Goal: Information Seeking & Learning: Learn about a topic

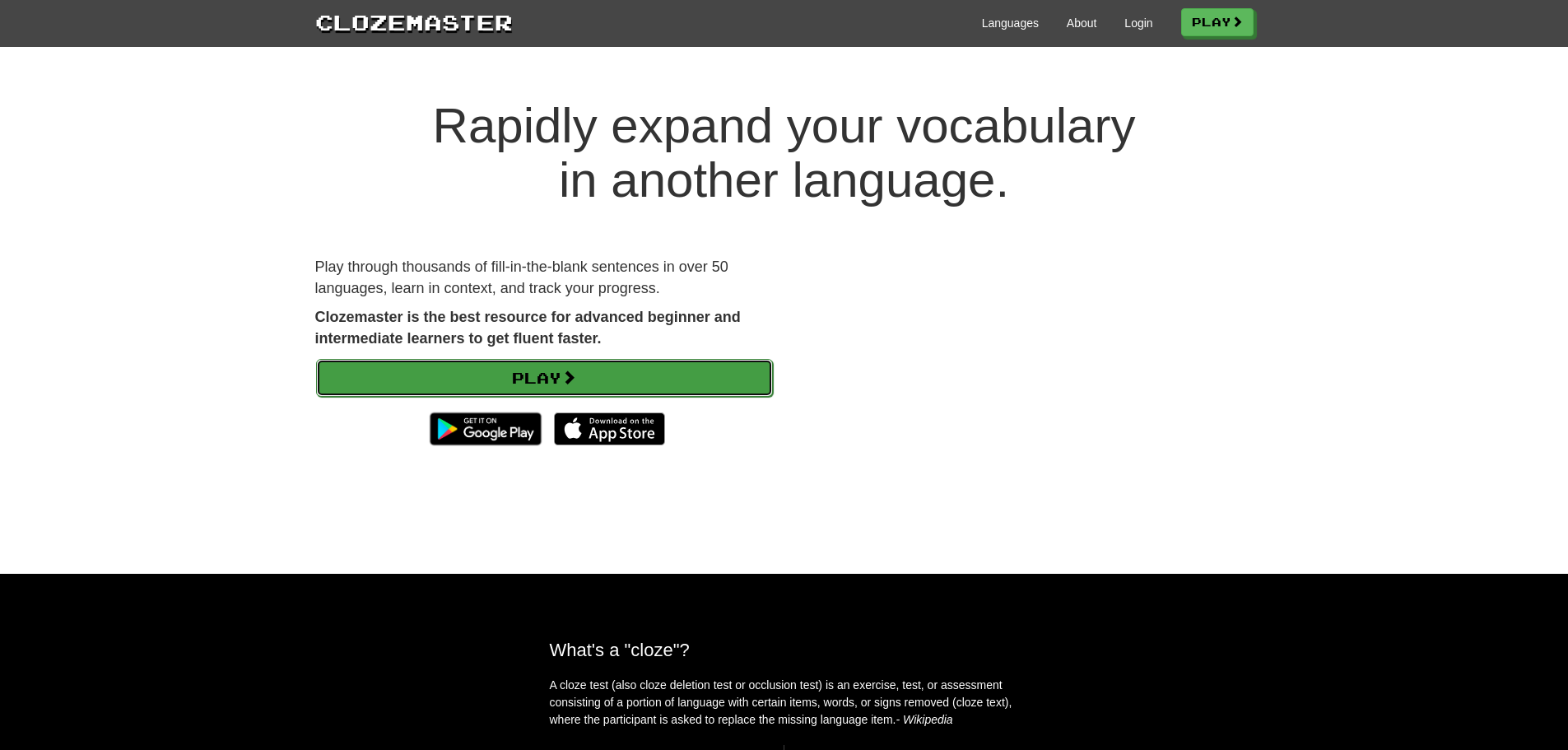
click at [542, 368] on link "Play" at bounding box center [544, 378] width 457 height 38
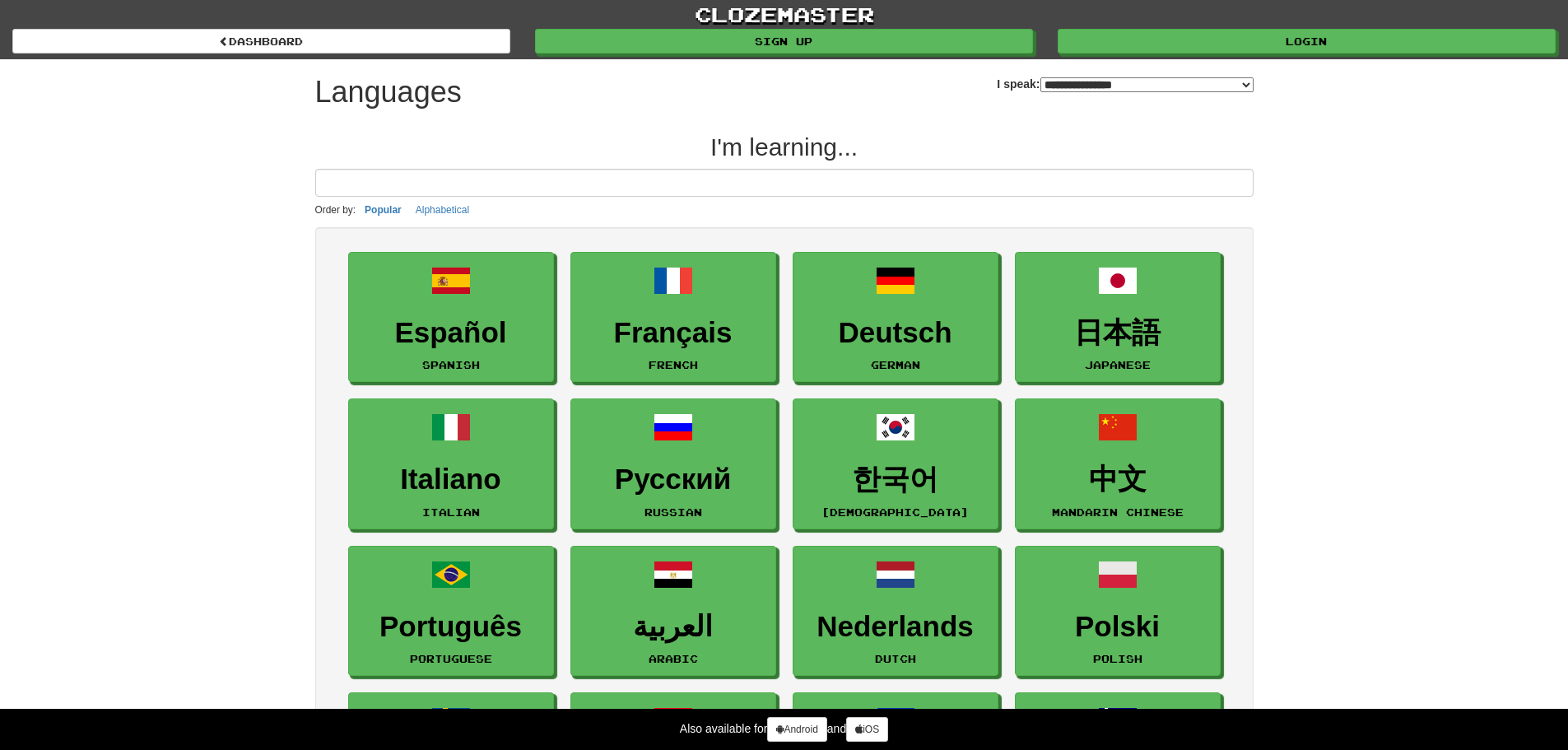
select select "*******"
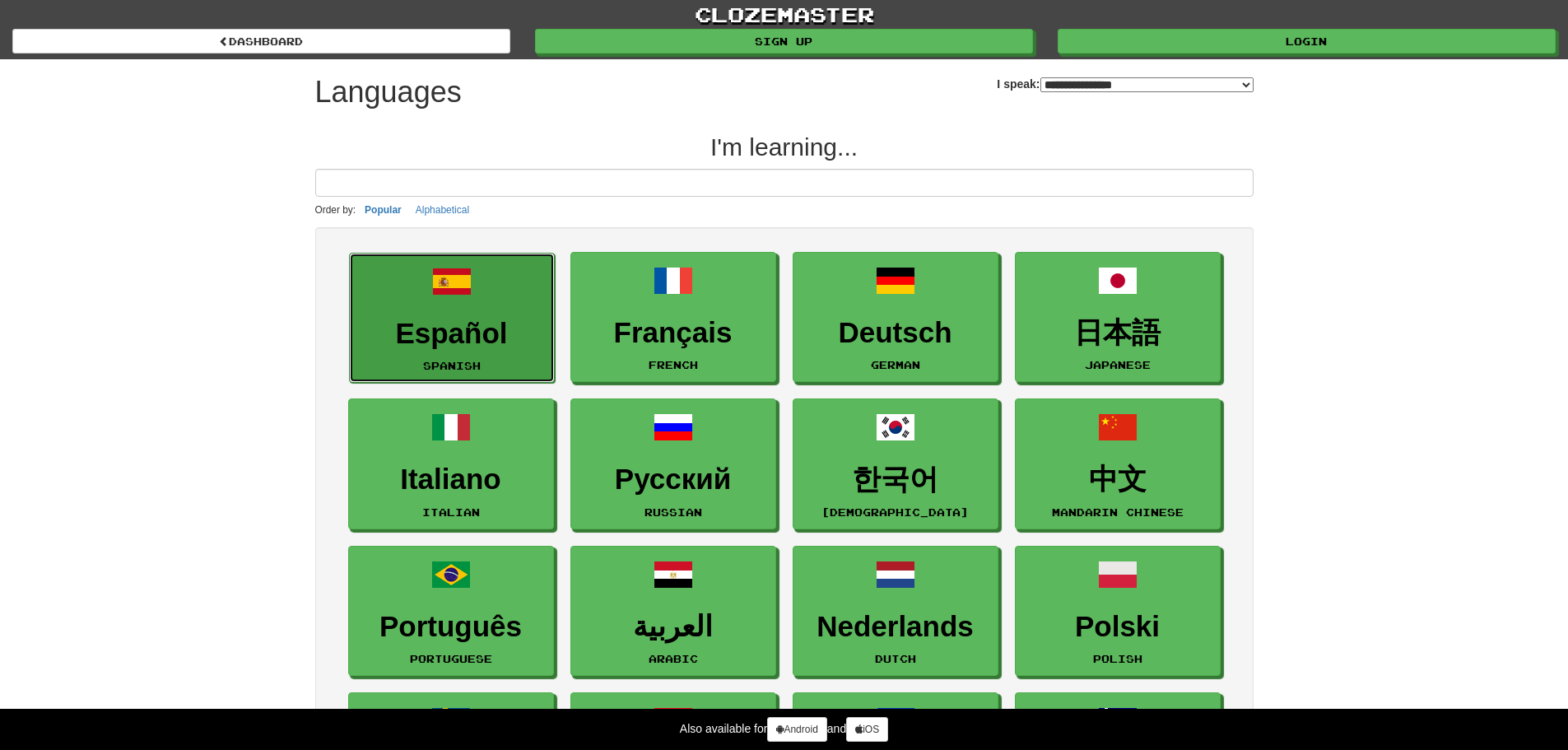
click at [426, 284] on link "Español Spanish" at bounding box center [452, 318] width 206 height 131
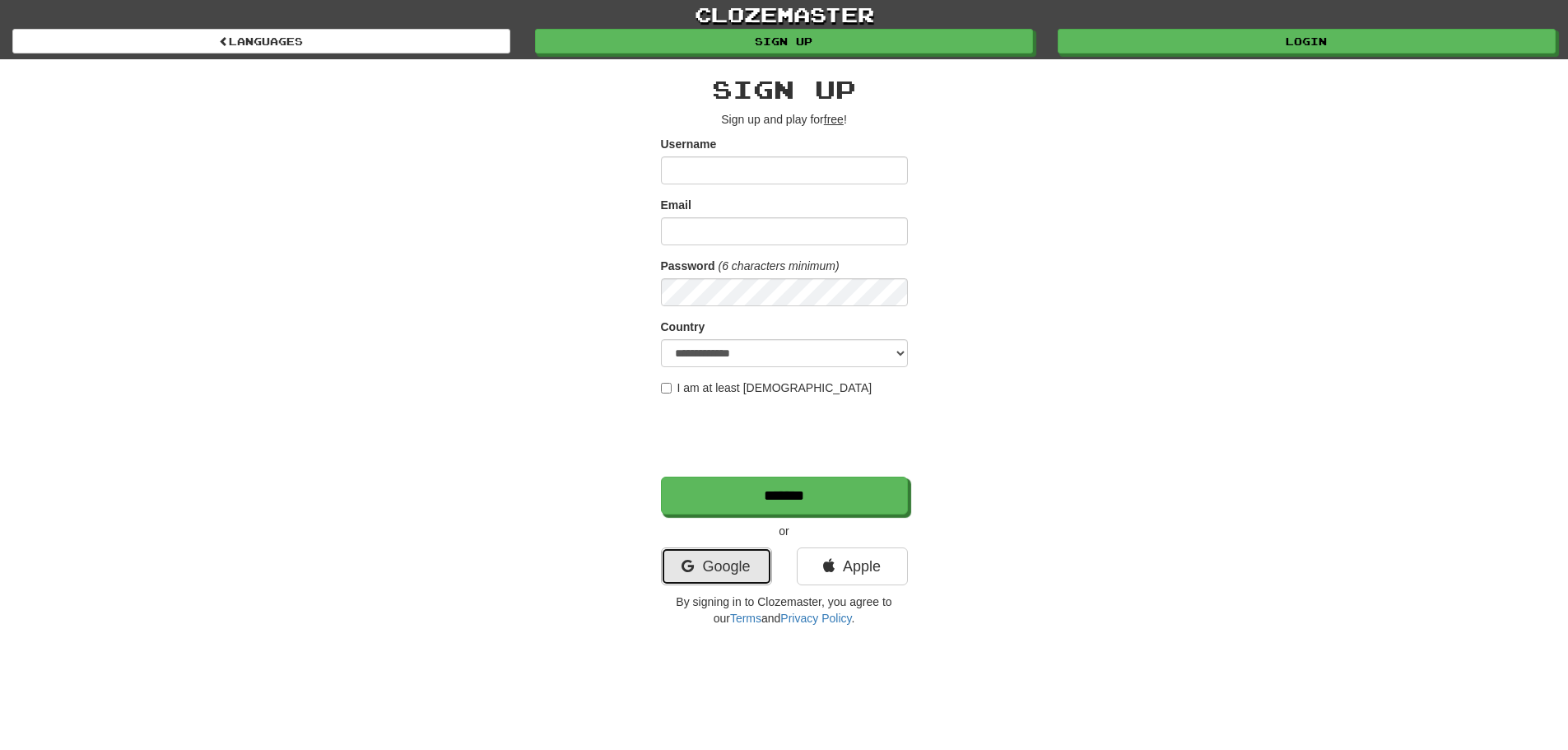
click at [733, 575] on link "Google" at bounding box center [716, 566] width 111 height 38
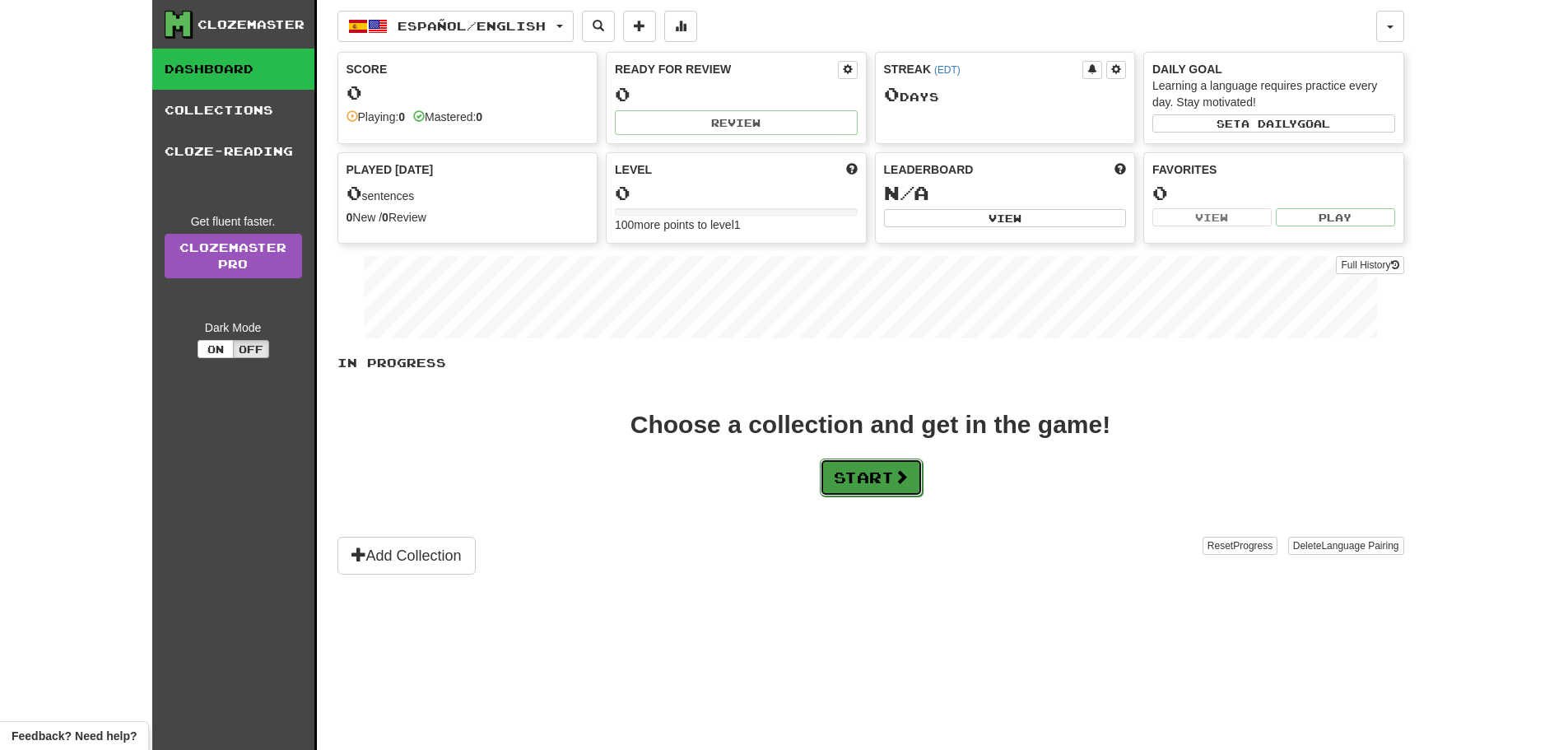
click at [876, 482] on button "Start" at bounding box center [871, 477] width 103 height 38
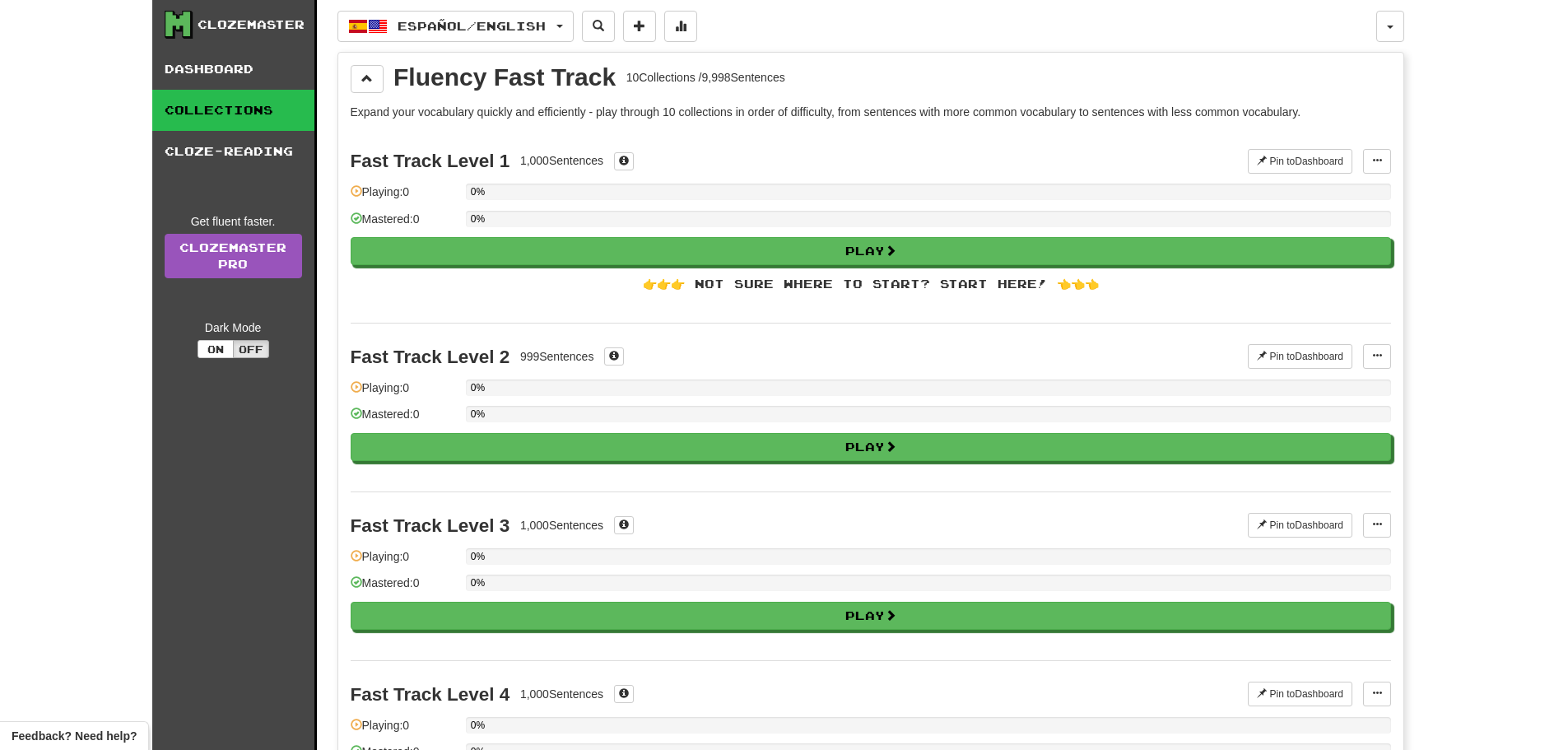
click at [849, 286] on div "👉👉👉 Not sure where to start? Start here! 👈👈👈" at bounding box center [871, 284] width 1041 height 16
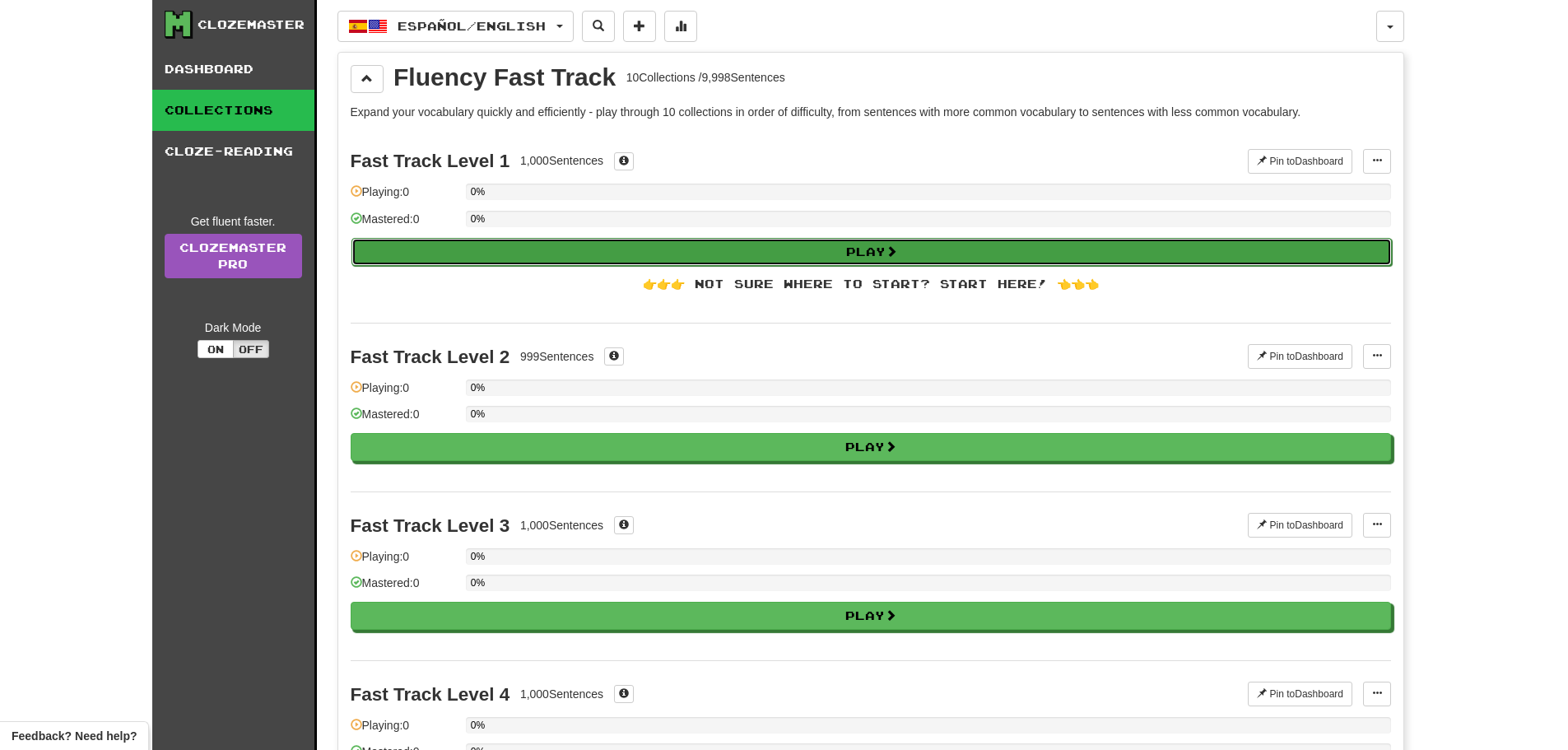
click at [879, 254] on button "Play" at bounding box center [872, 251] width 1041 height 28
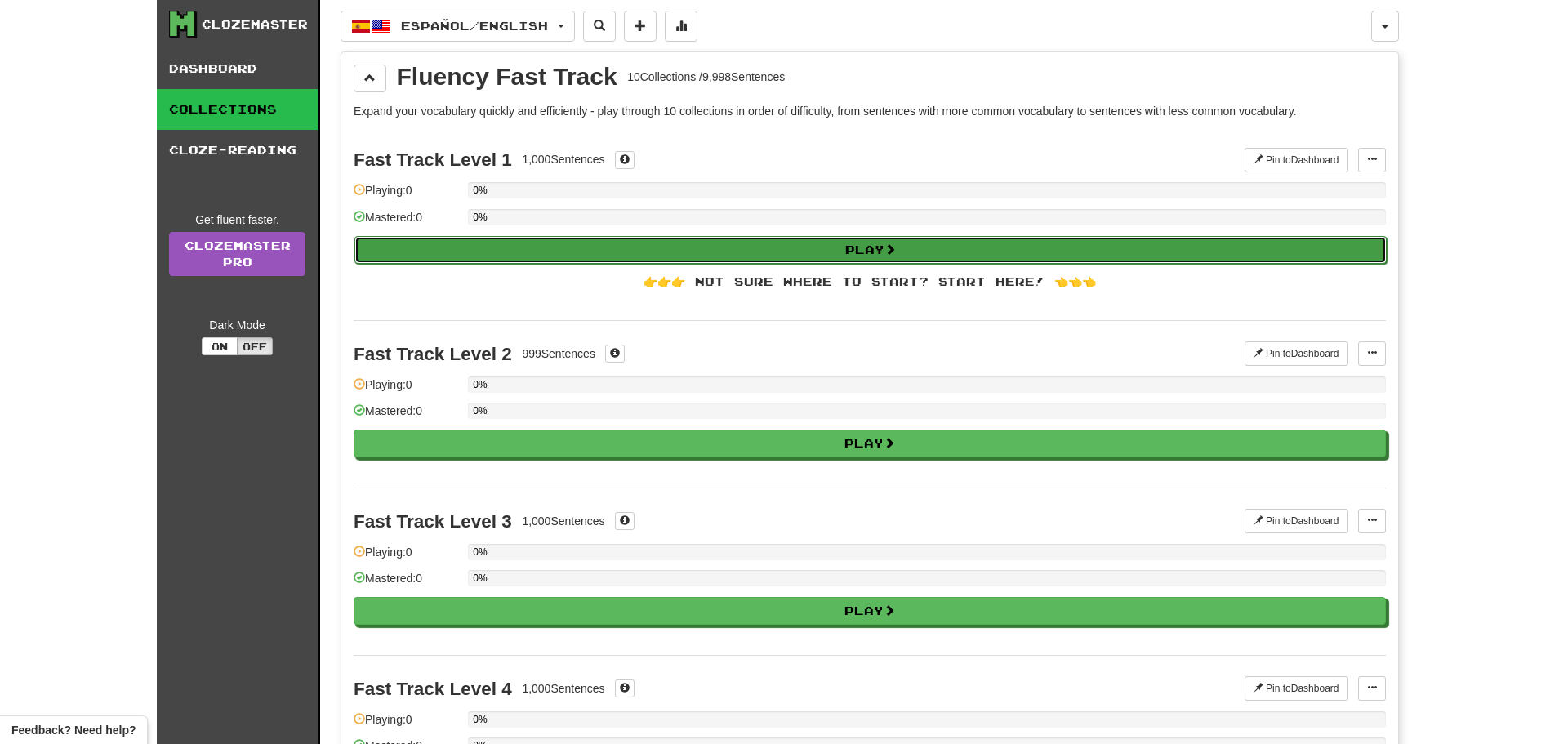
select select "**"
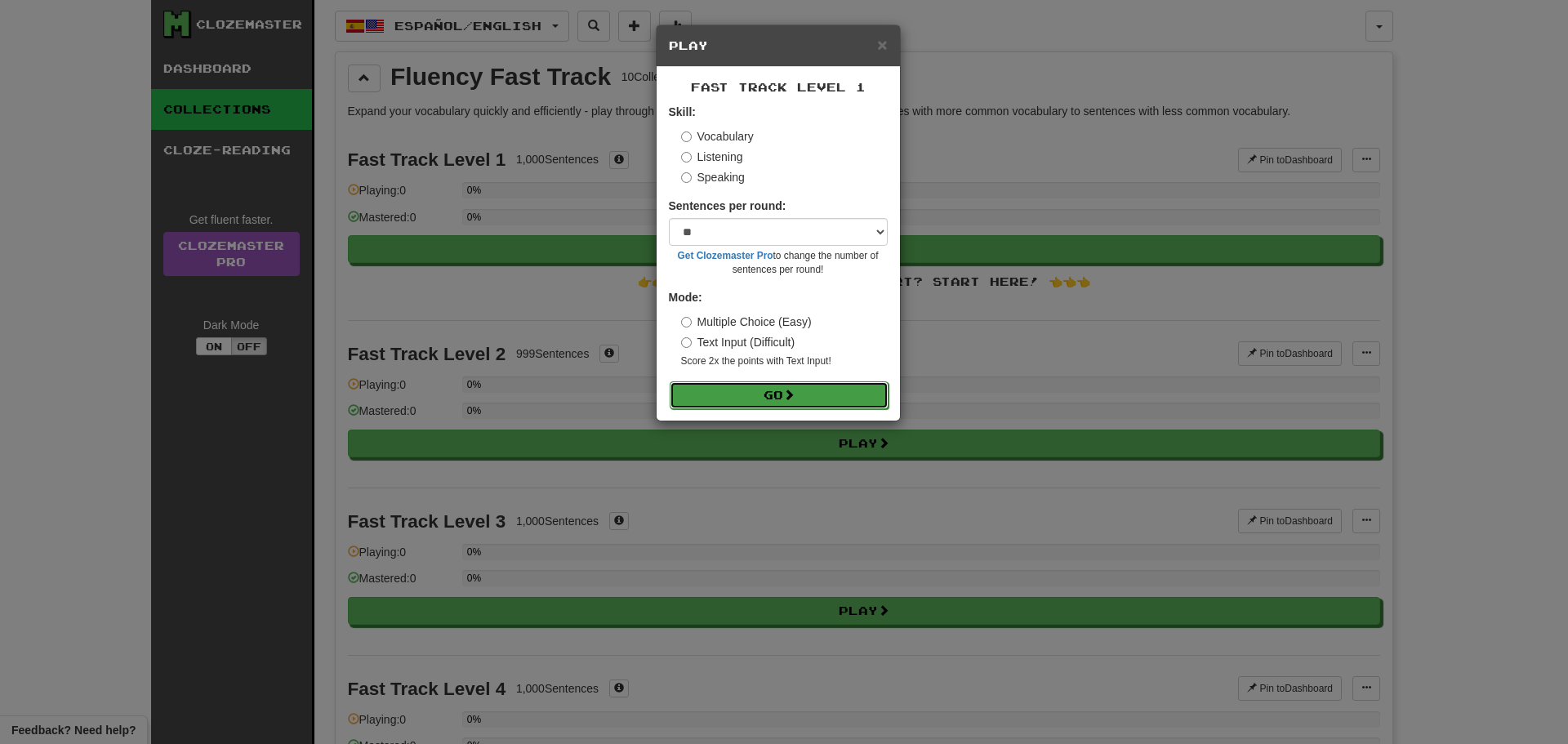
click at [780, 400] on button "Go" at bounding box center [779, 394] width 219 height 28
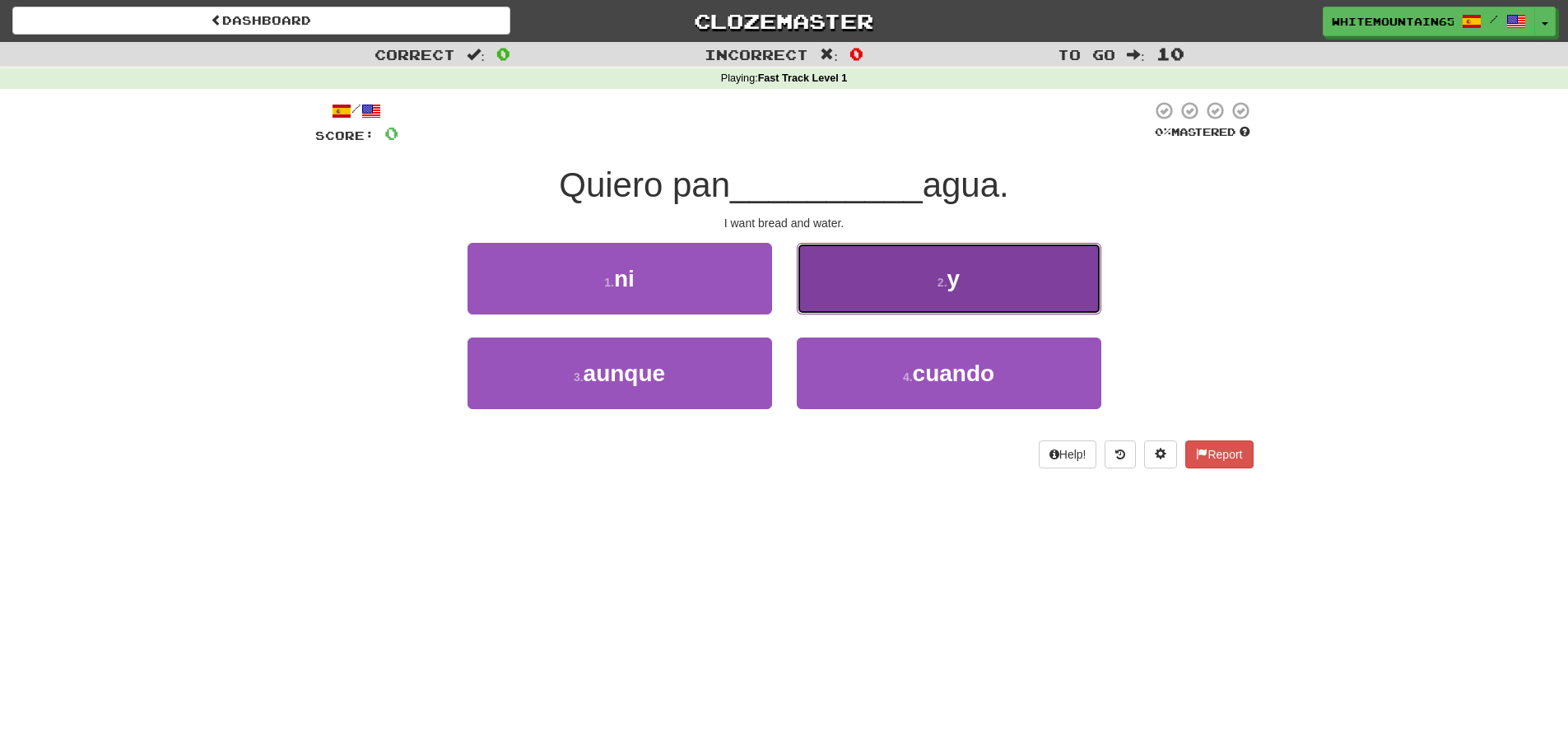
click at [963, 284] on button "2 . y" at bounding box center [949, 278] width 304 height 72
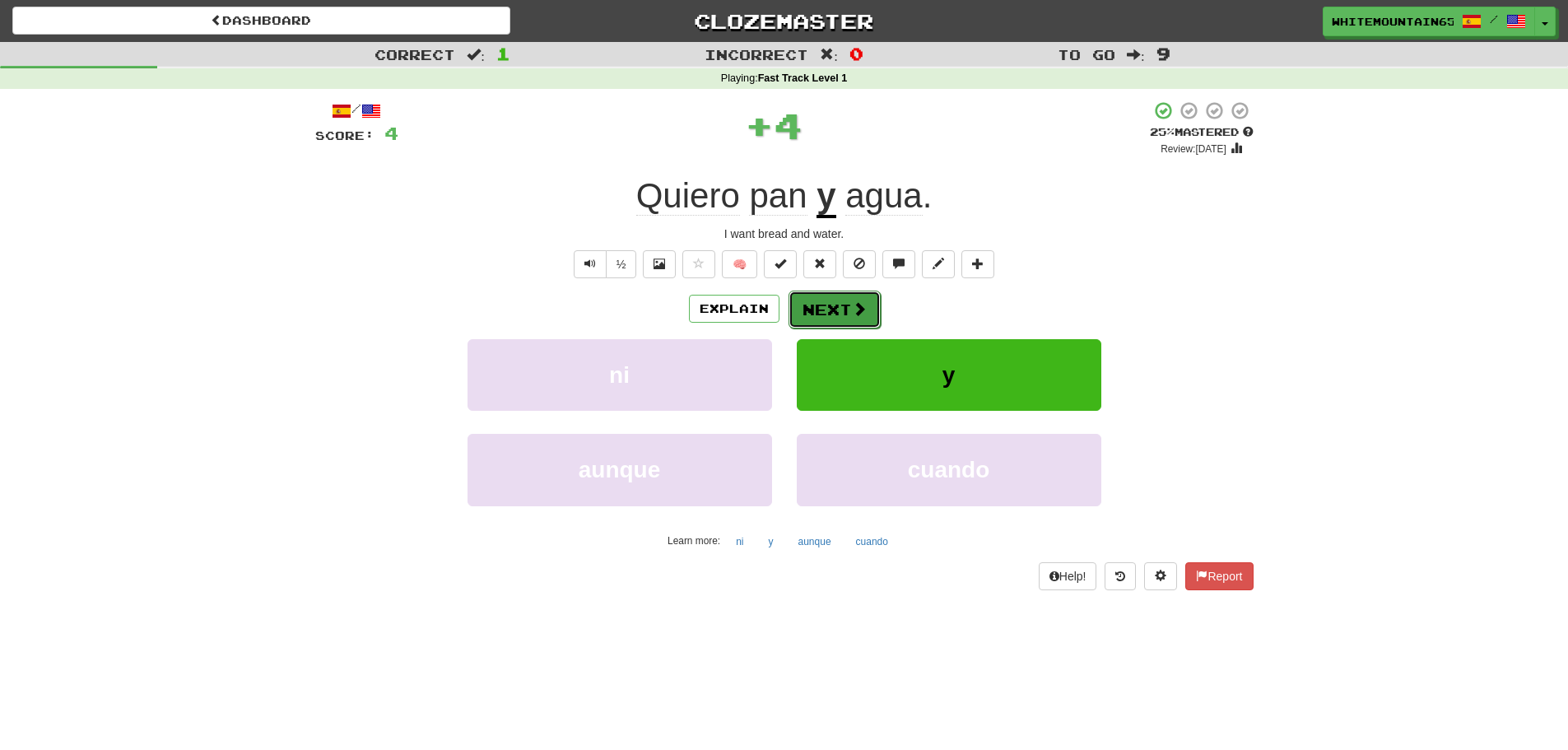
click at [845, 319] on button "Next" at bounding box center [835, 310] width 92 height 38
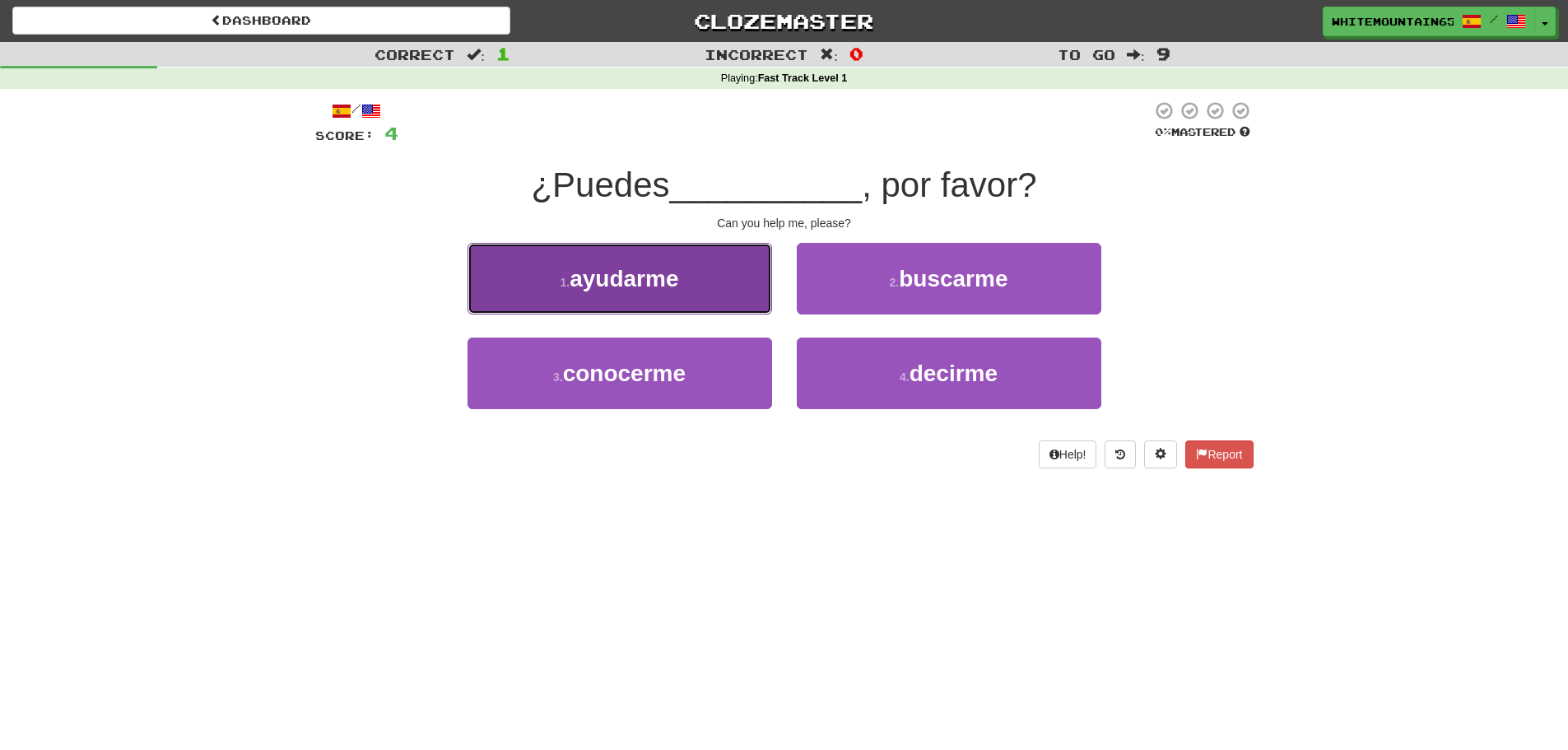
click at [710, 286] on button "1 . ayudarme" at bounding box center [620, 278] width 304 height 72
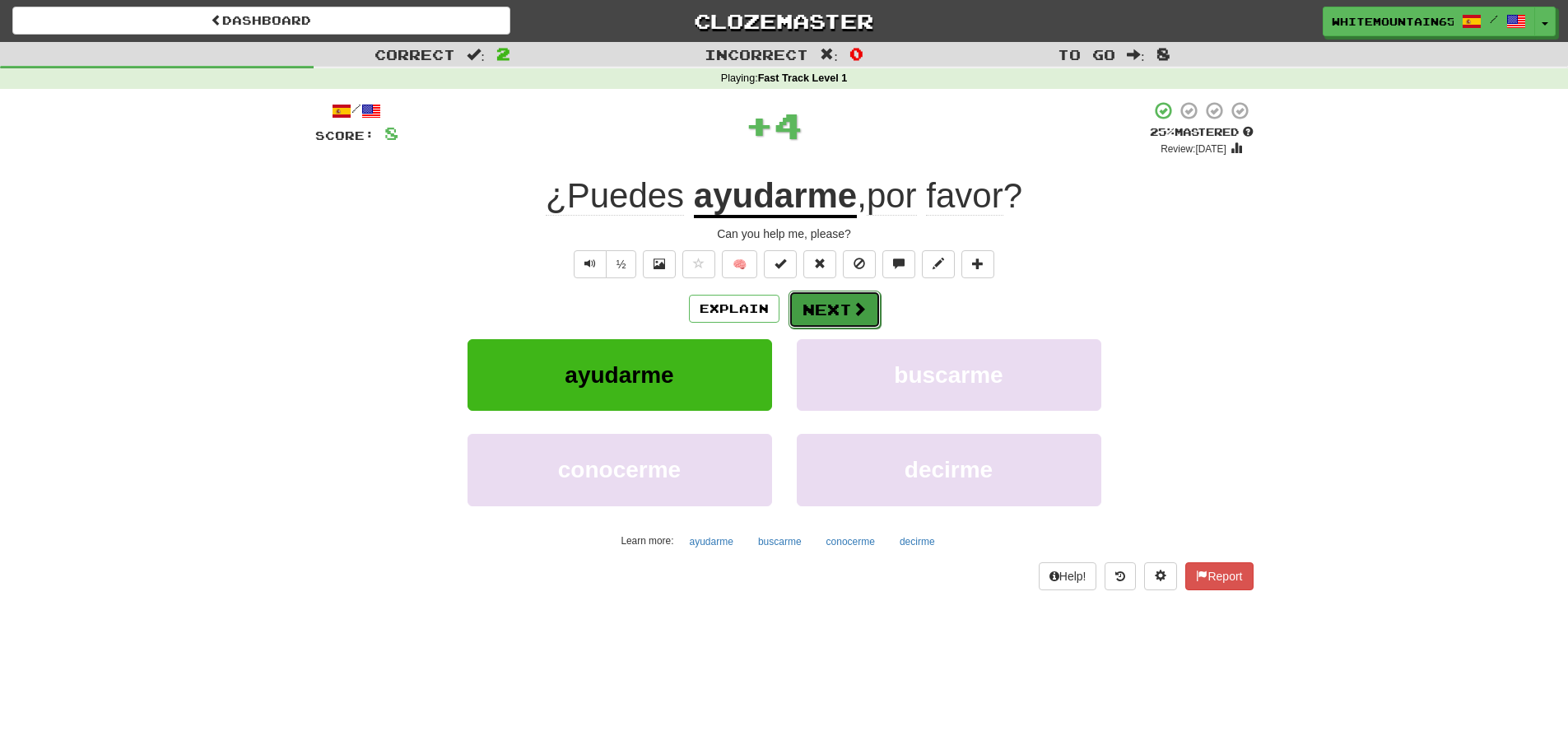
click at [853, 311] on span at bounding box center [860, 309] width 15 height 15
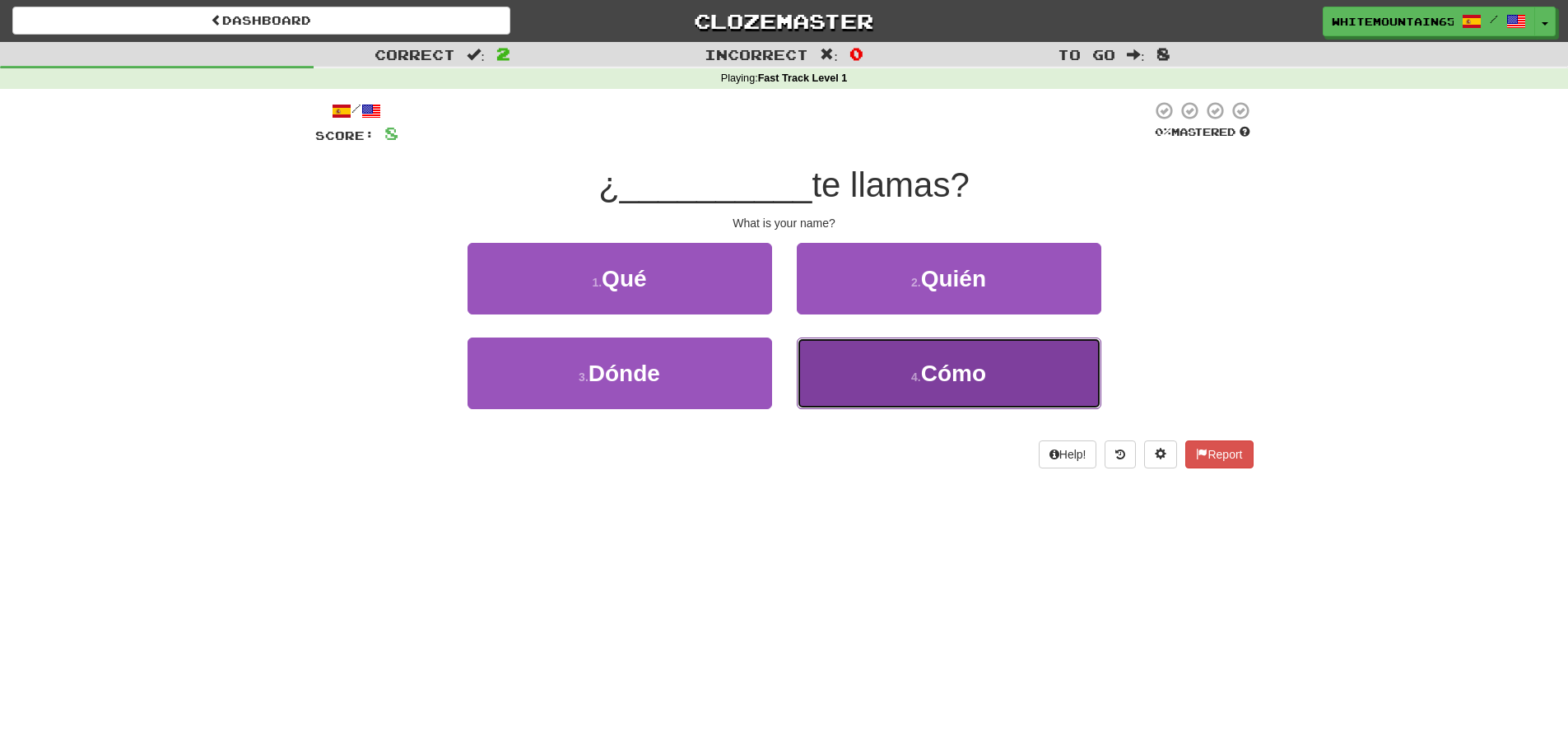
click at [883, 361] on button "4 . Cómo" at bounding box center [949, 373] width 304 height 72
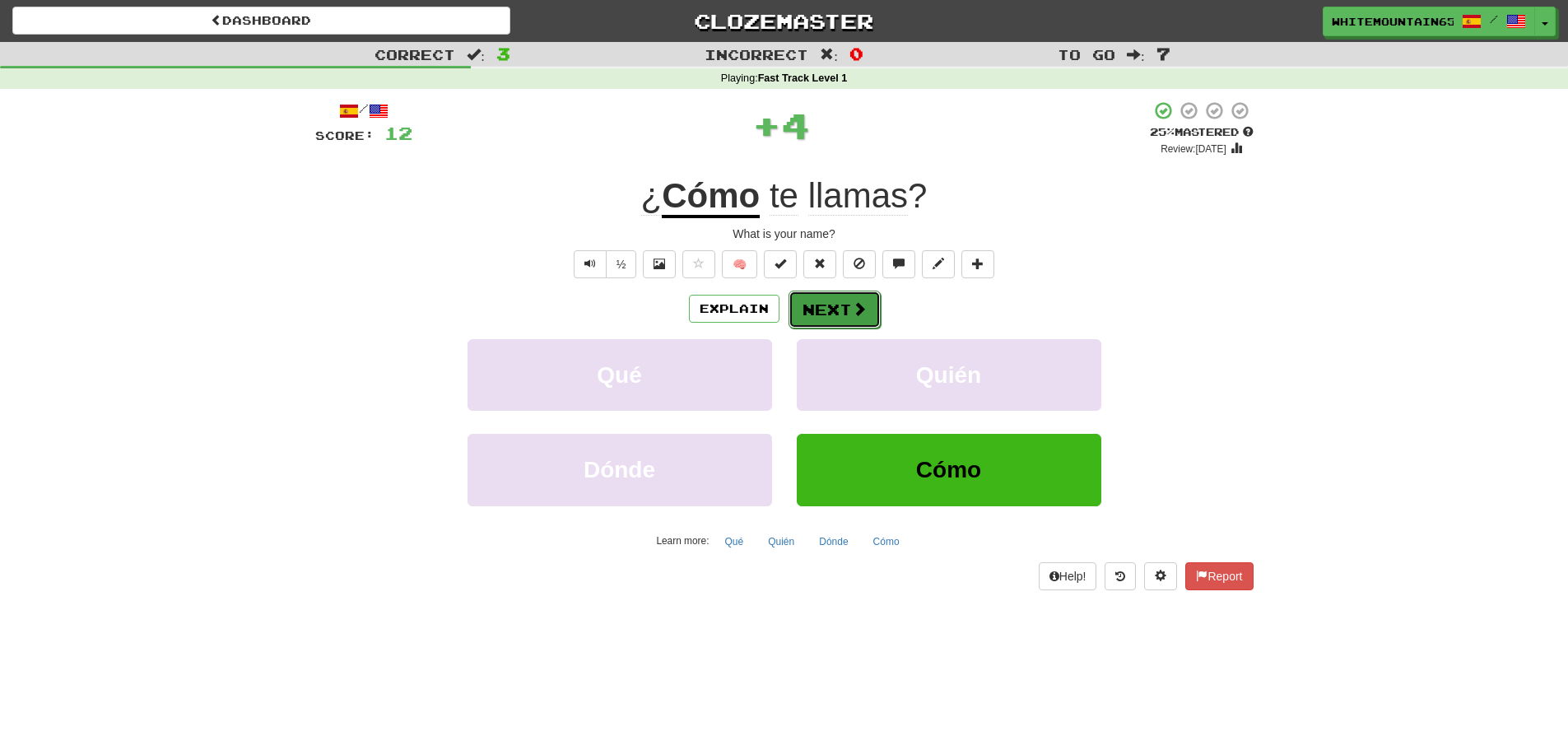
click at [825, 299] on button "Next" at bounding box center [835, 310] width 92 height 38
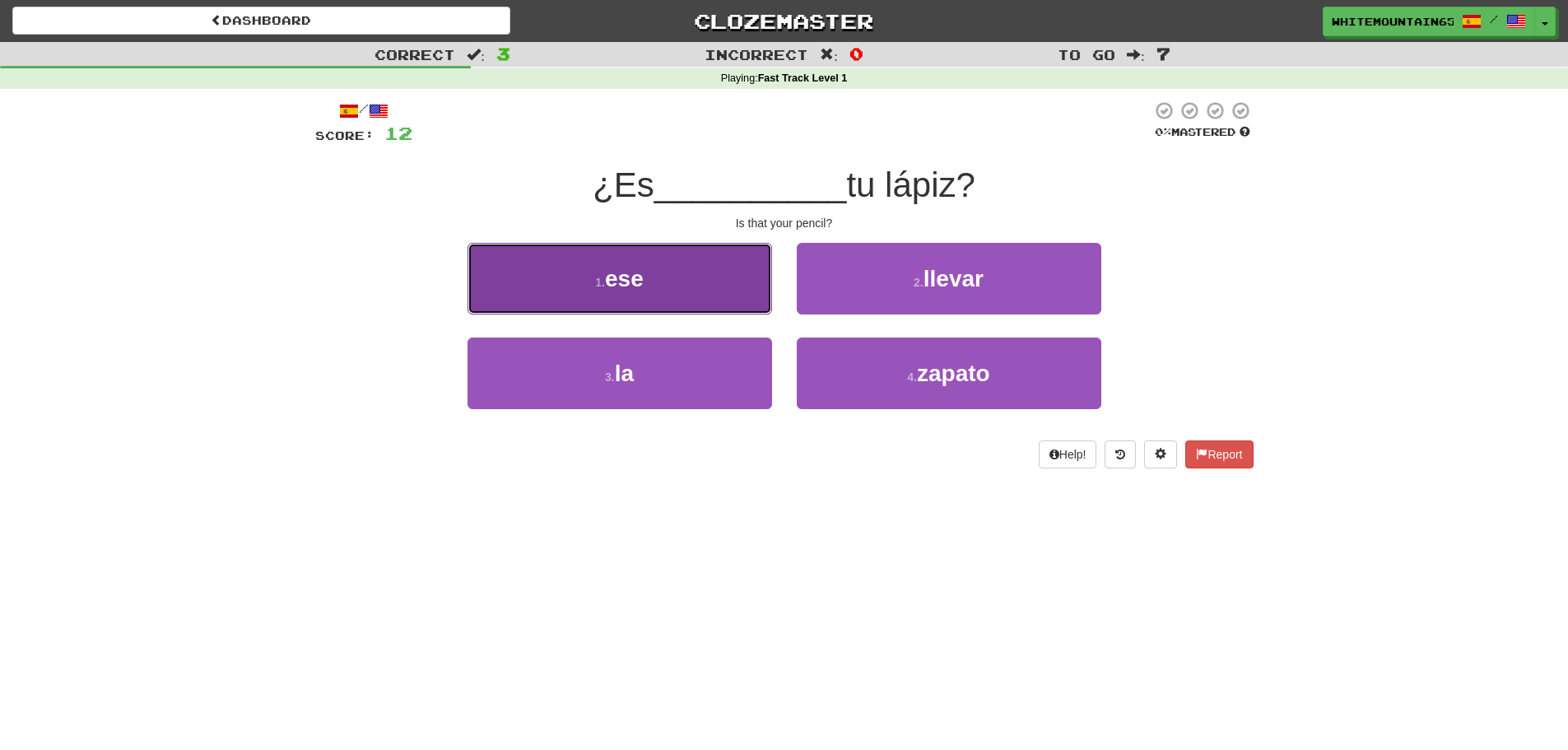
click at [708, 291] on button "1 . ese" at bounding box center [620, 278] width 304 height 72
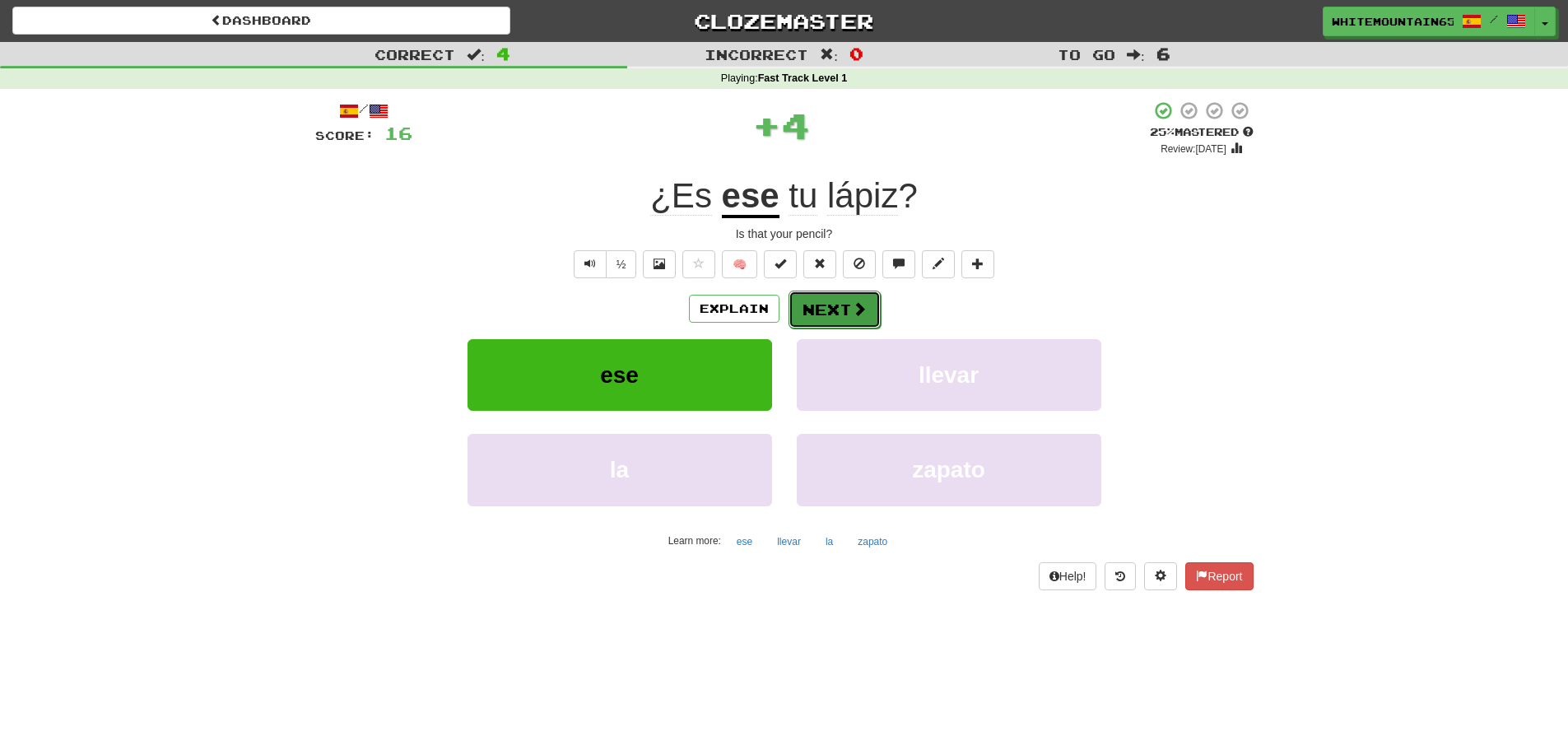
click at [837, 314] on button "Next" at bounding box center [835, 310] width 92 height 38
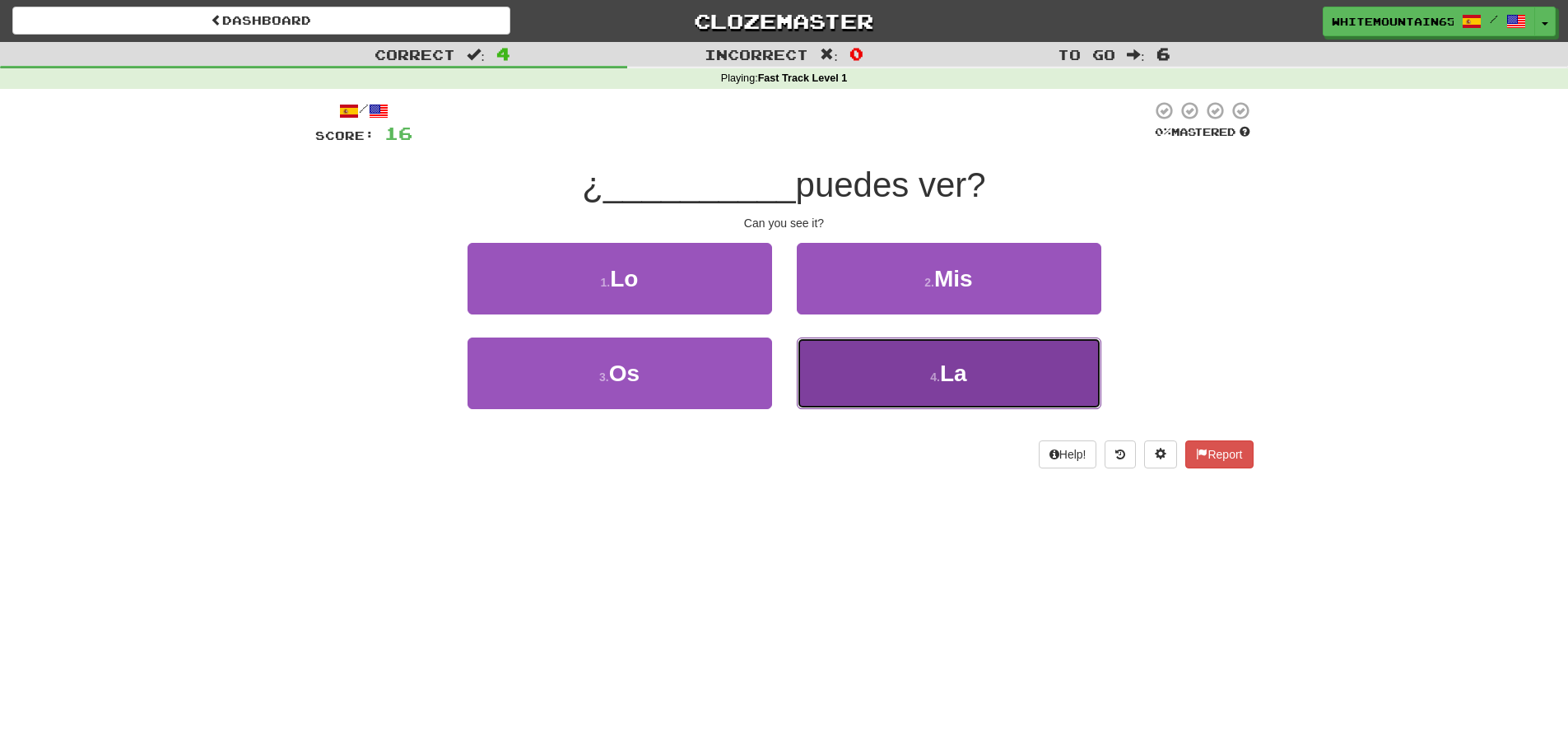
click at [902, 353] on button "4 . La" at bounding box center [949, 373] width 304 height 72
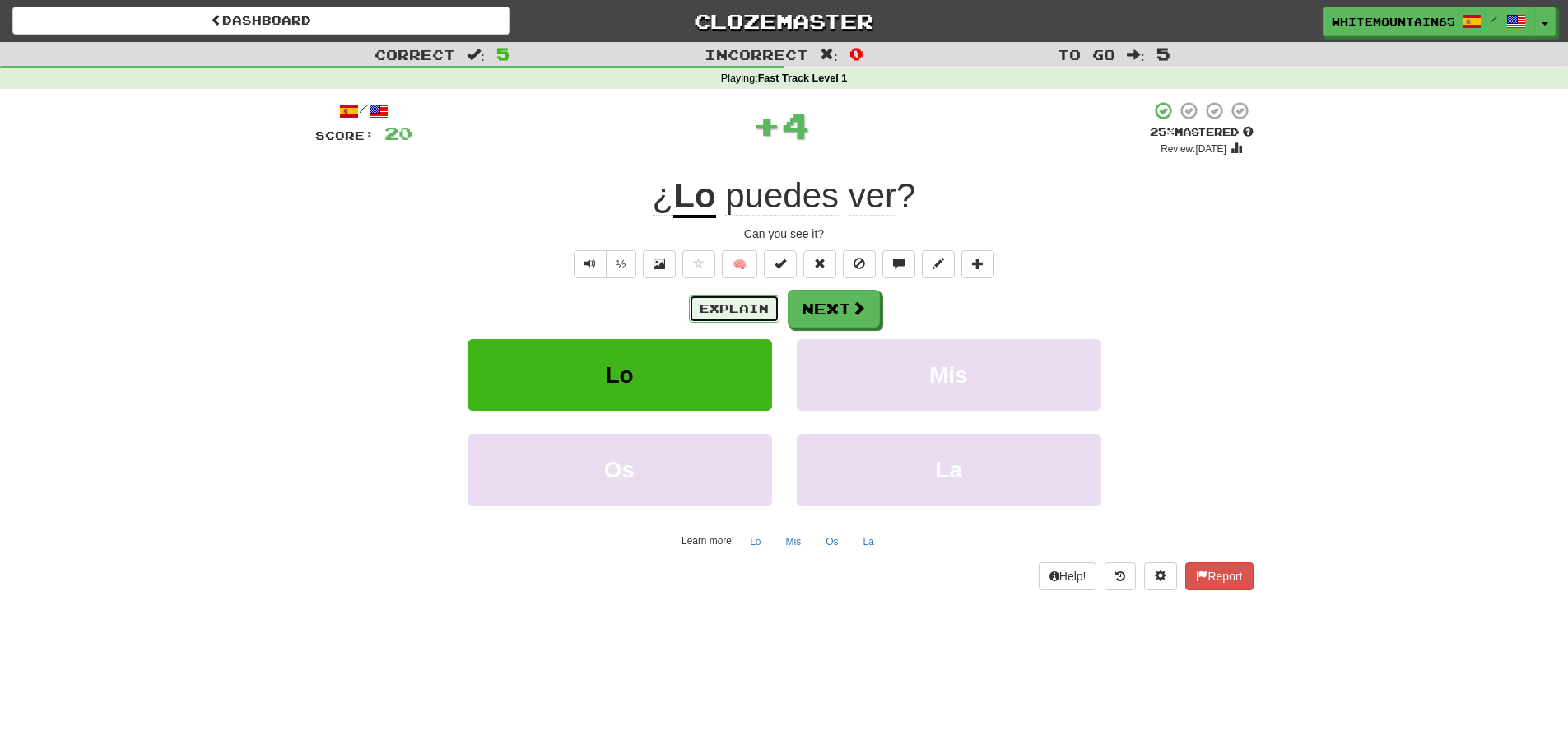
click at [735, 304] on button "Explain" at bounding box center [734, 308] width 90 height 28
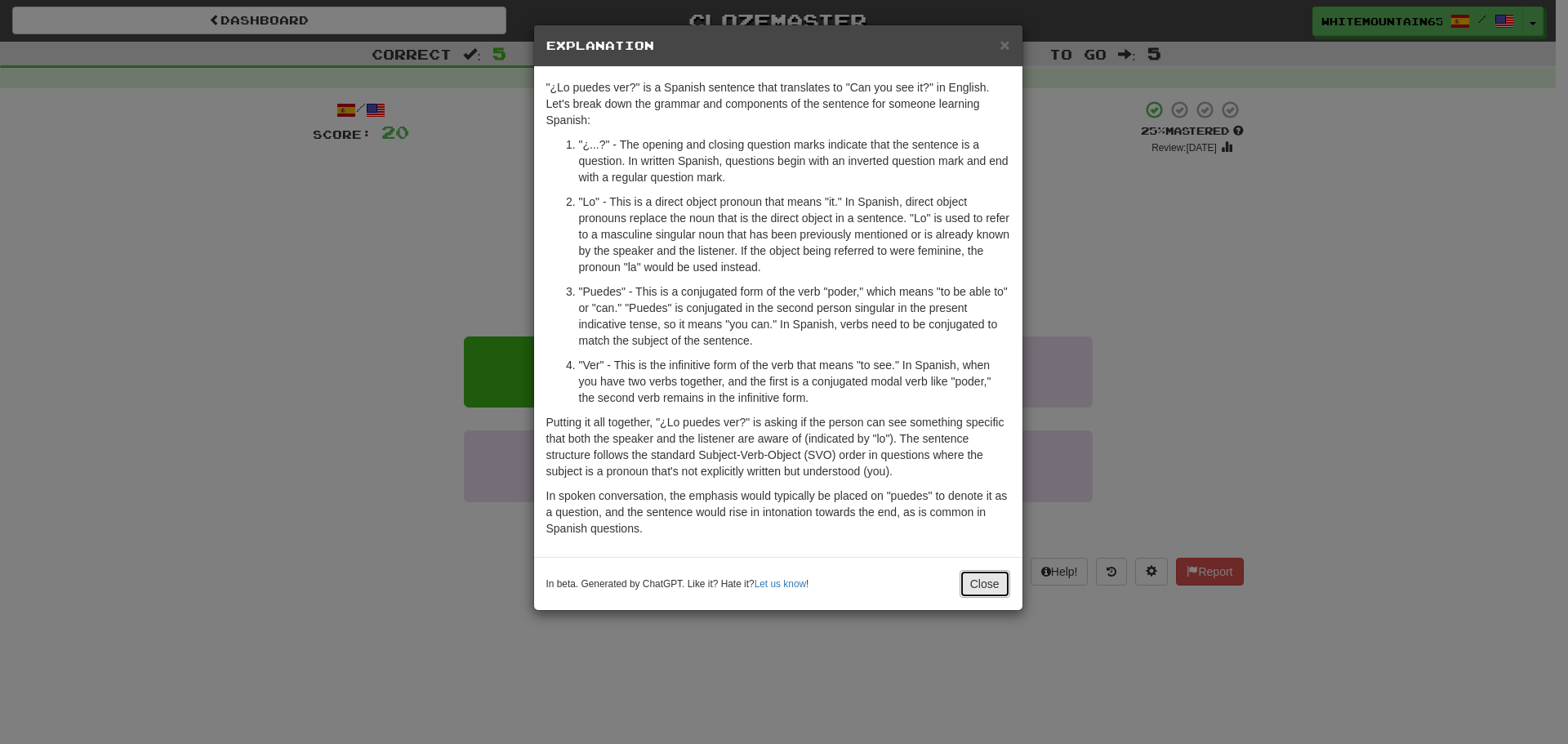
click at [985, 575] on button "Close" at bounding box center [984, 583] width 51 height 28
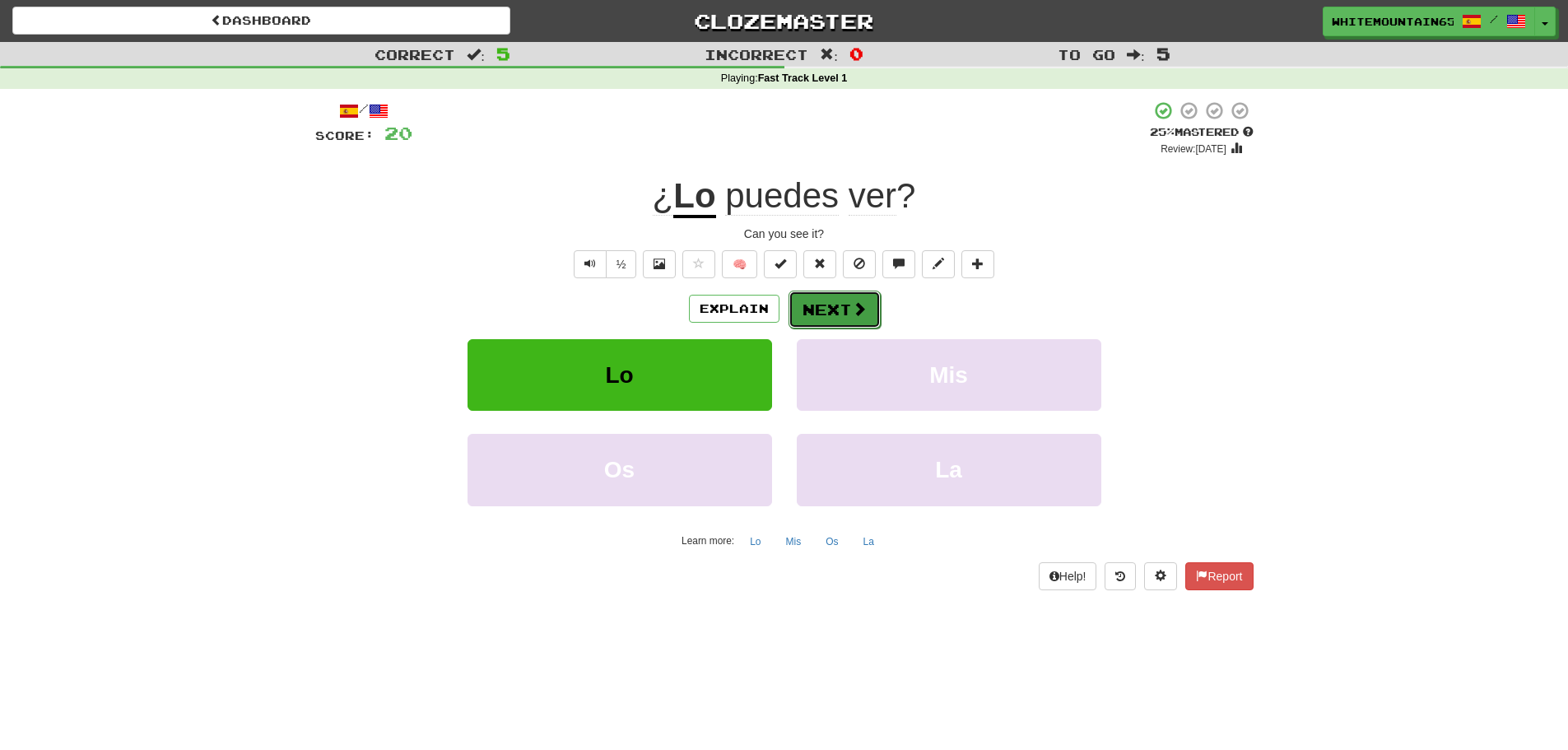
click at [822, 311] on button "Next" at bounding box center [835, 310] width 92 height 38
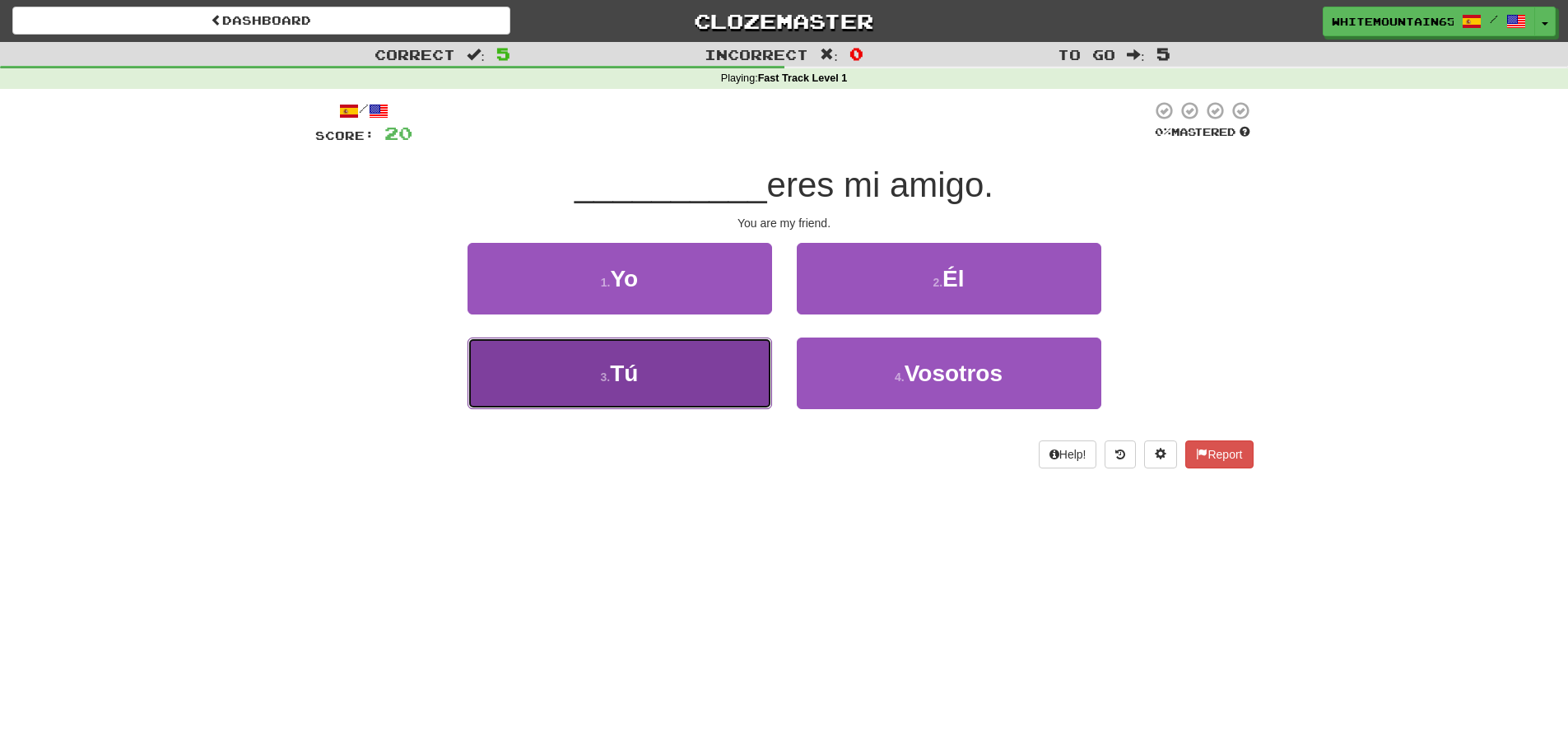
click at [690, 389] on button "3 . Tú" at bounding box center [620, 373] width 304 height 72
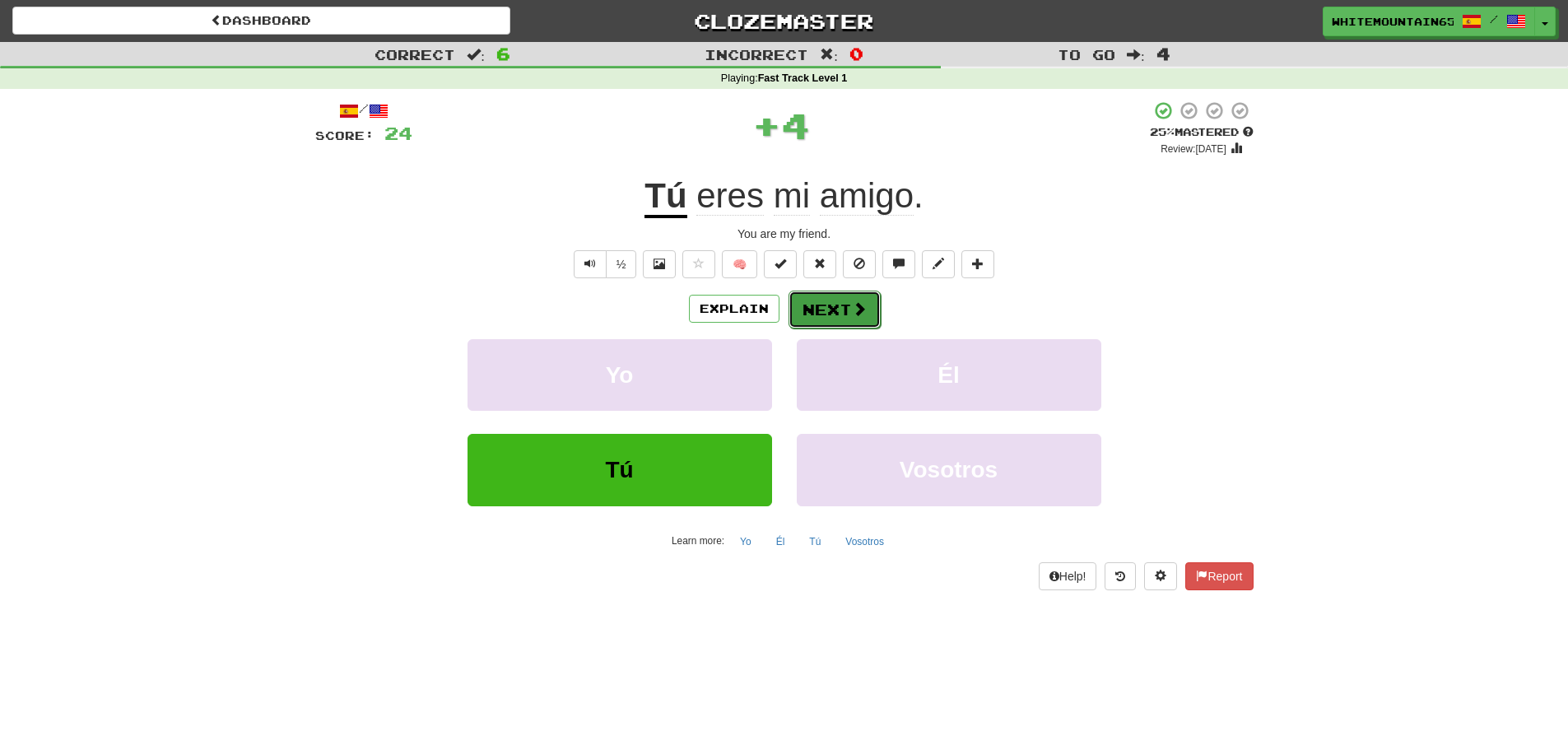
click at [841, 310] on button "Next" at bounding box center [835, 310] width 92 height 38
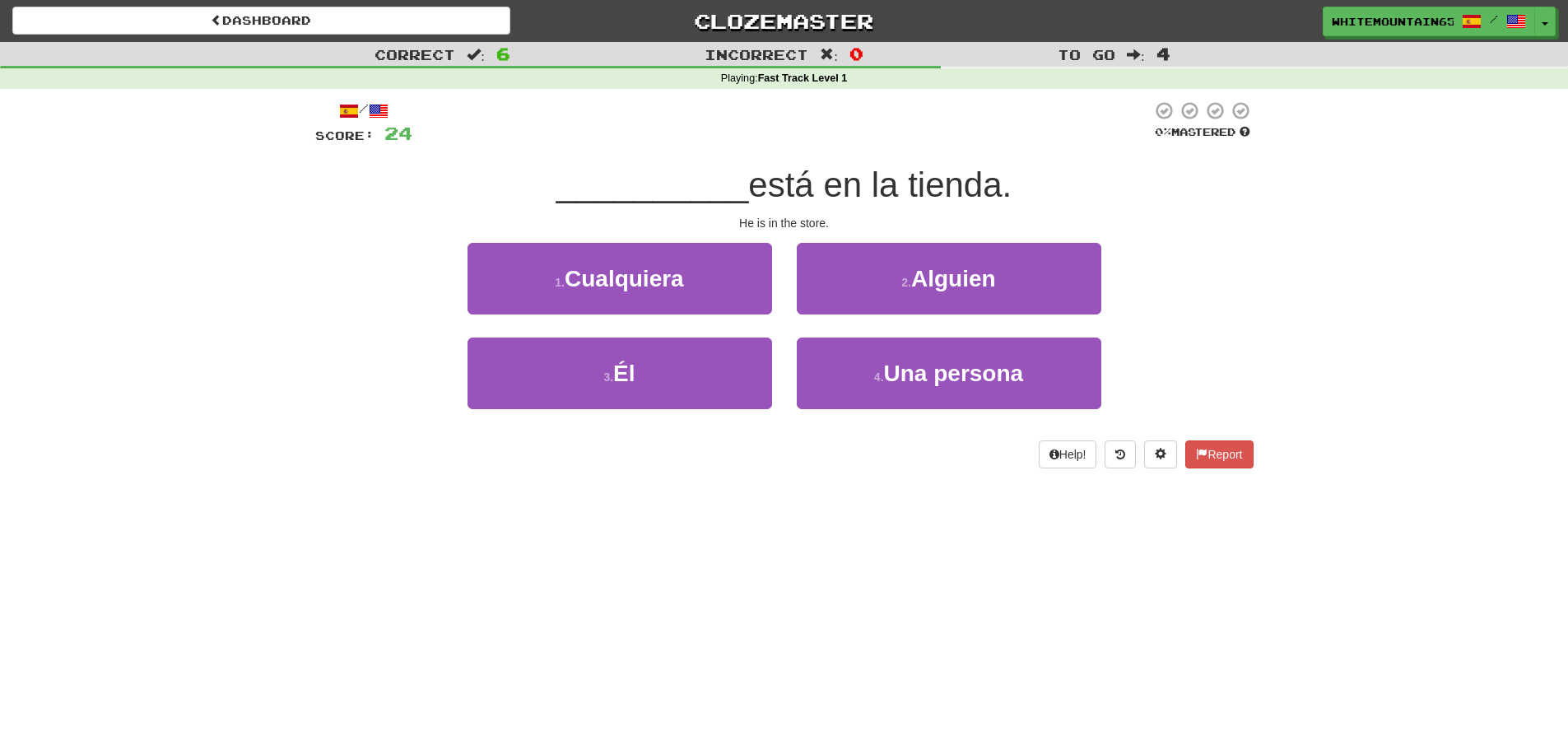
click at [792, 335] on div "2 . [GEOGRAPHIC_DATA]" at bounding box center [949, 290] width 330 height 95
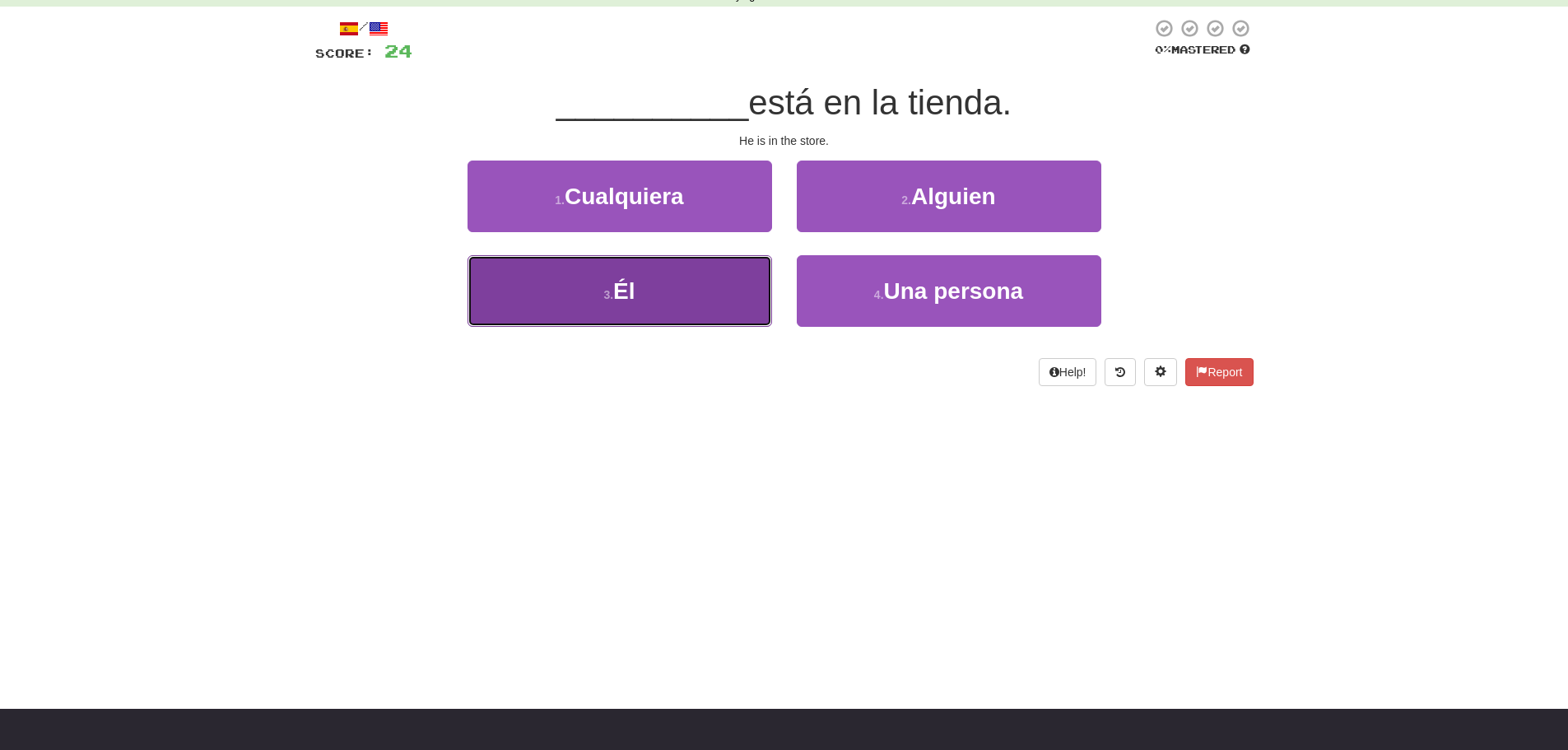
click at [695, 289] on button "3 . Él" at bounding box center [620, 291] width 304 height 72
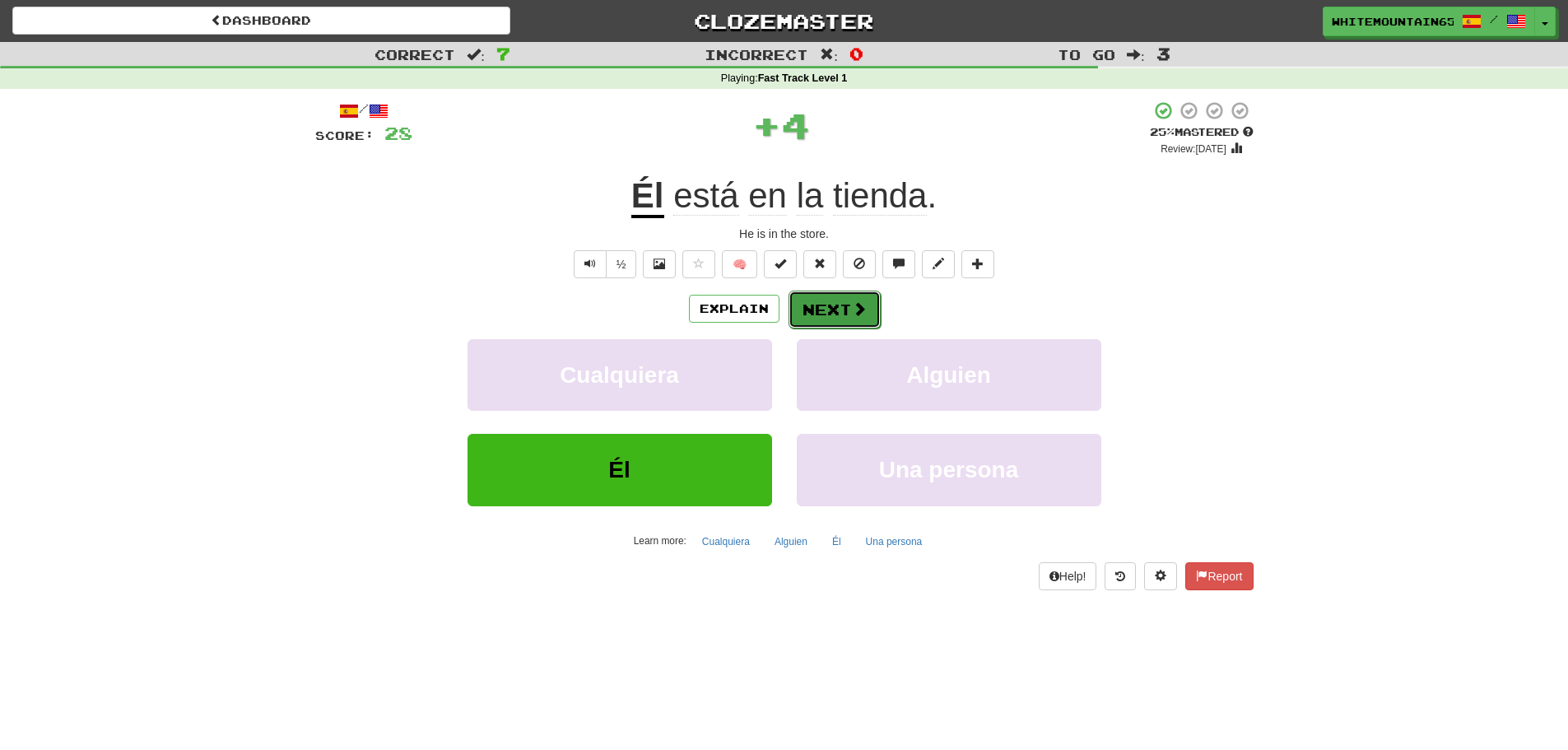
click at [837, 313] on button "Next" at bounding box center [835, 310] width 92 height 38
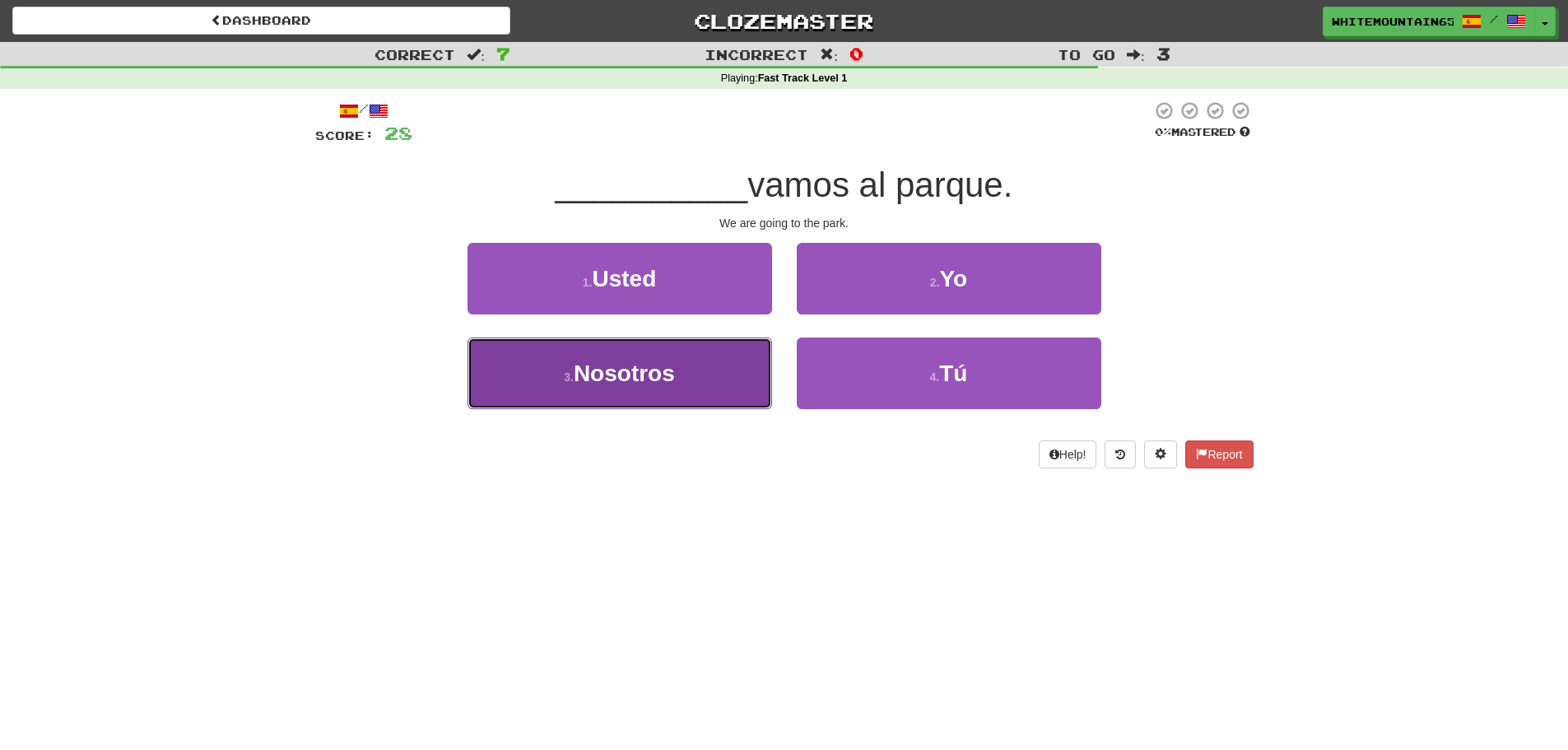
click at [671, 362] on span "Nosotros" at bounding box center [624, 373] width 101 height 26
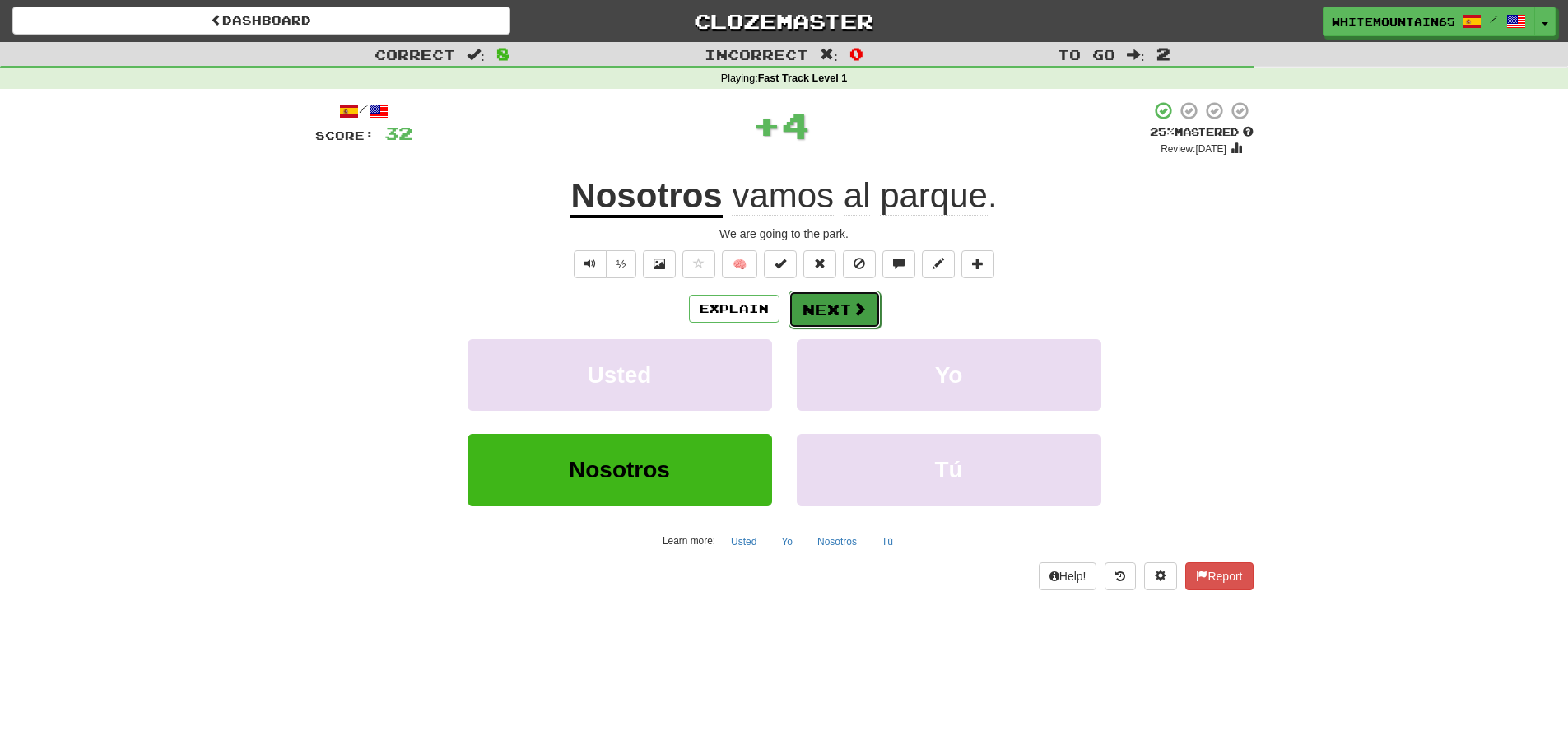
click at [856, 307] on span at bounding box center [860, 309] width 15 height 15
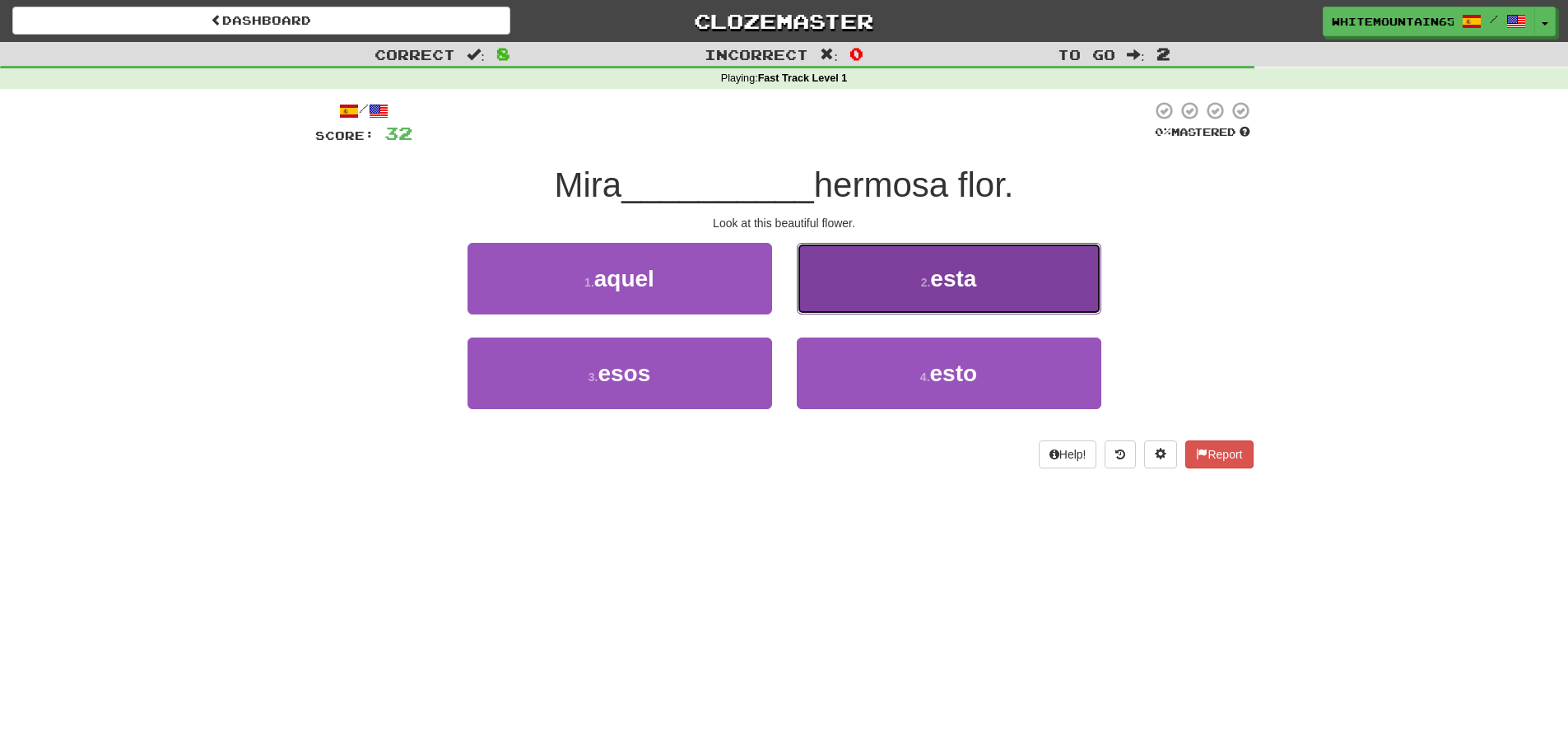
click at [913, 282] on button "2 . esta" at bounding box center [949, 278] width 304 height 72
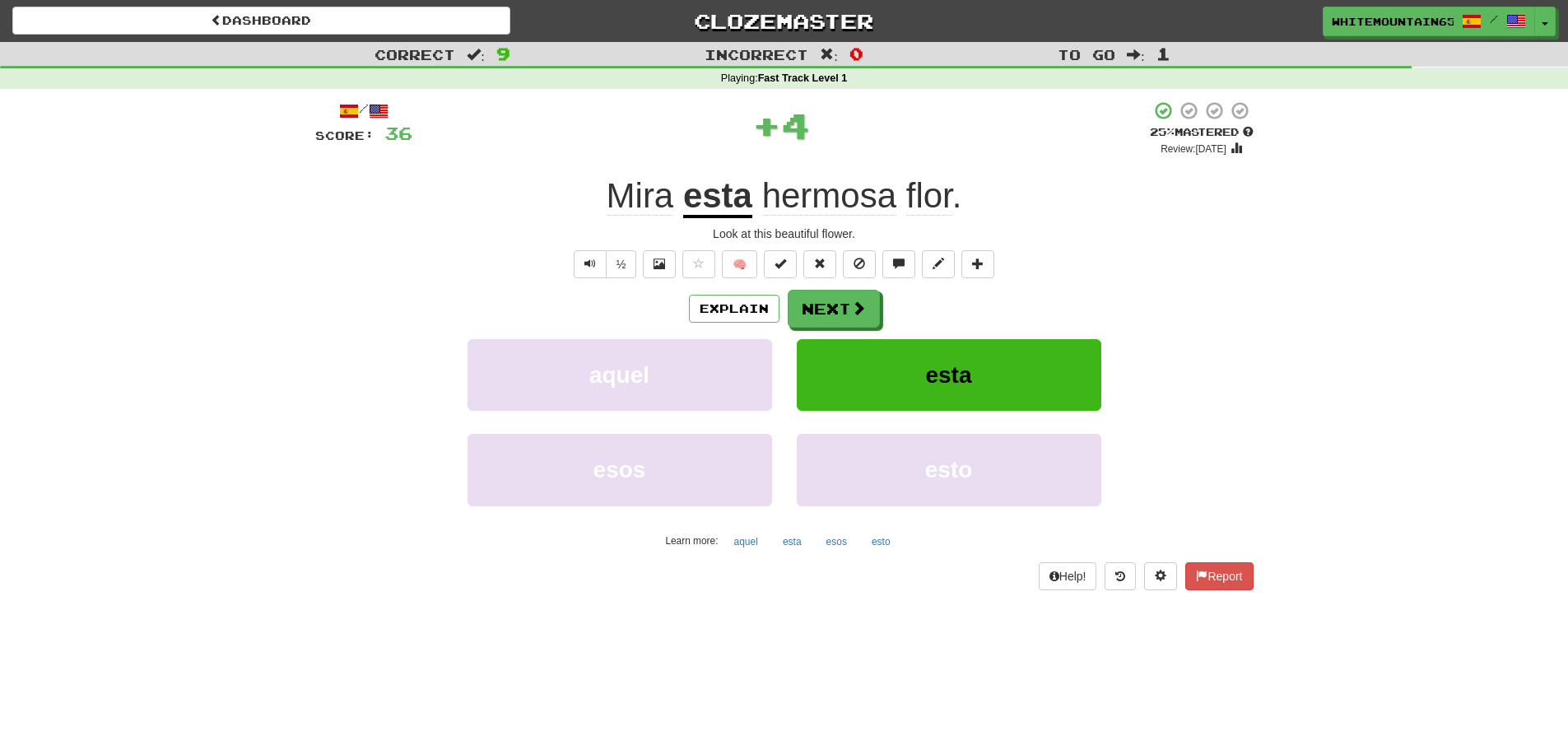
click at [855, 199] on span "hermosa" at bounding box center [829, 196] width 134 height 39
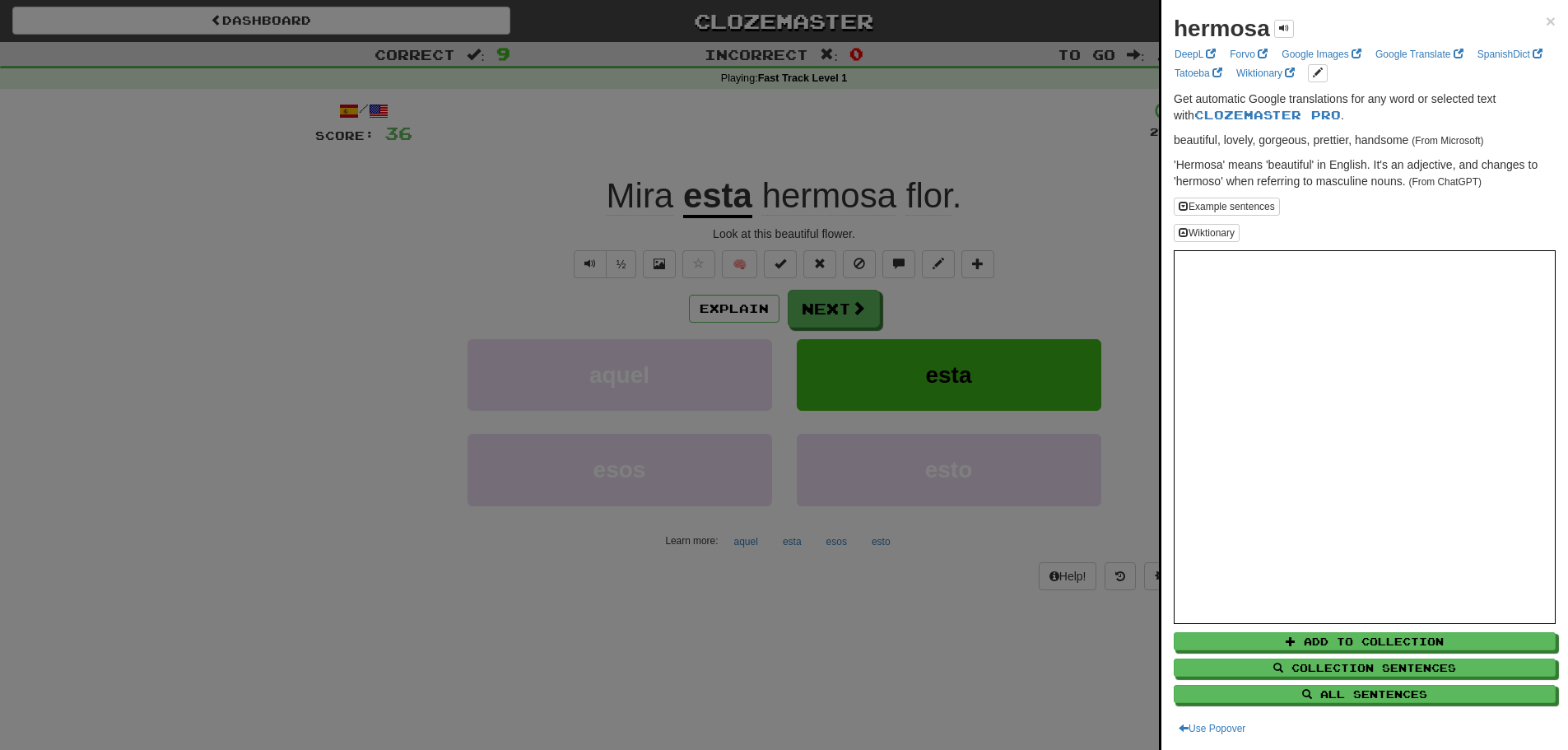
click at [929, 304] on div at bounding box center [784, 375] width 1568 height 750
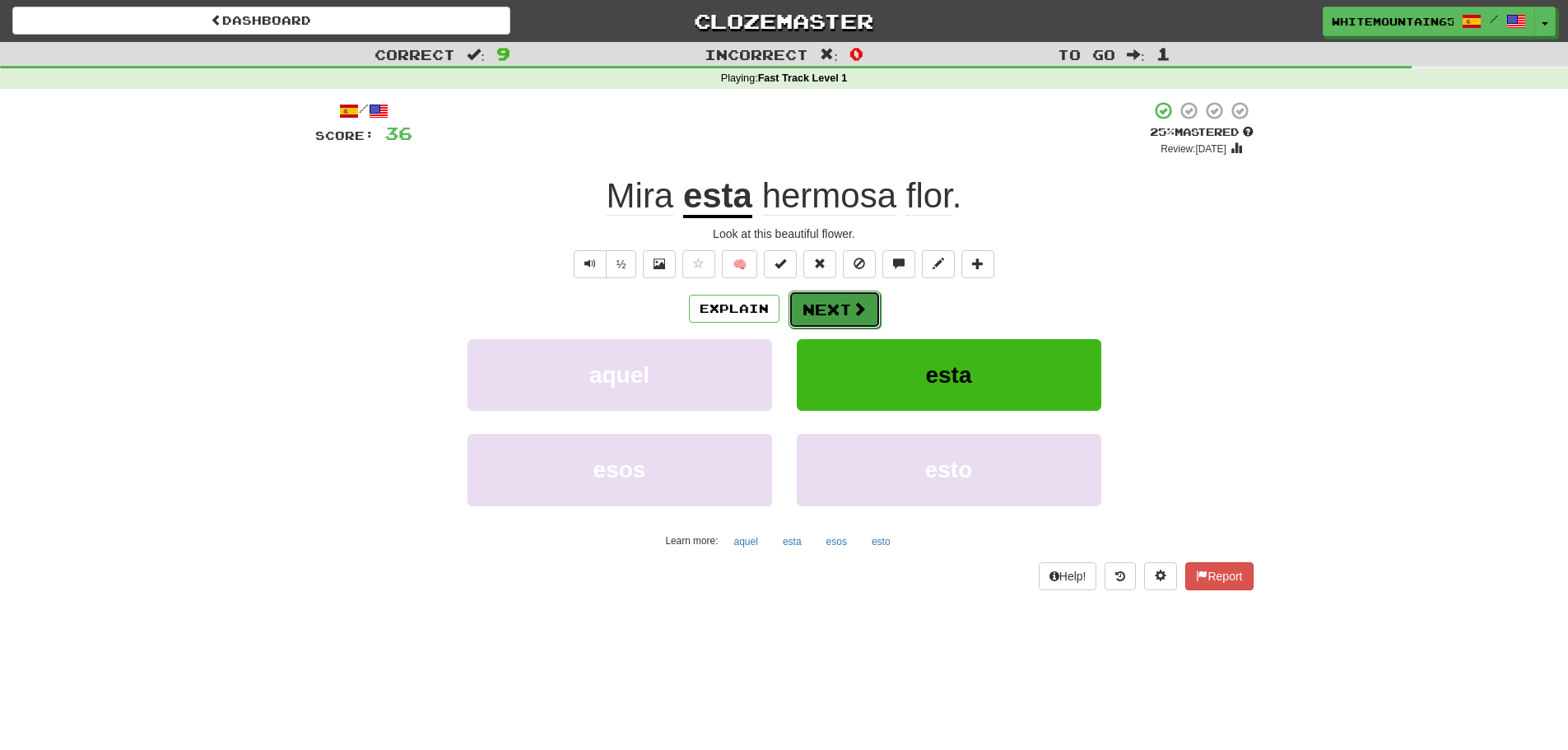
click at [834, 308] on button "Next" at bounding box center [835, 310] width 92 height 38
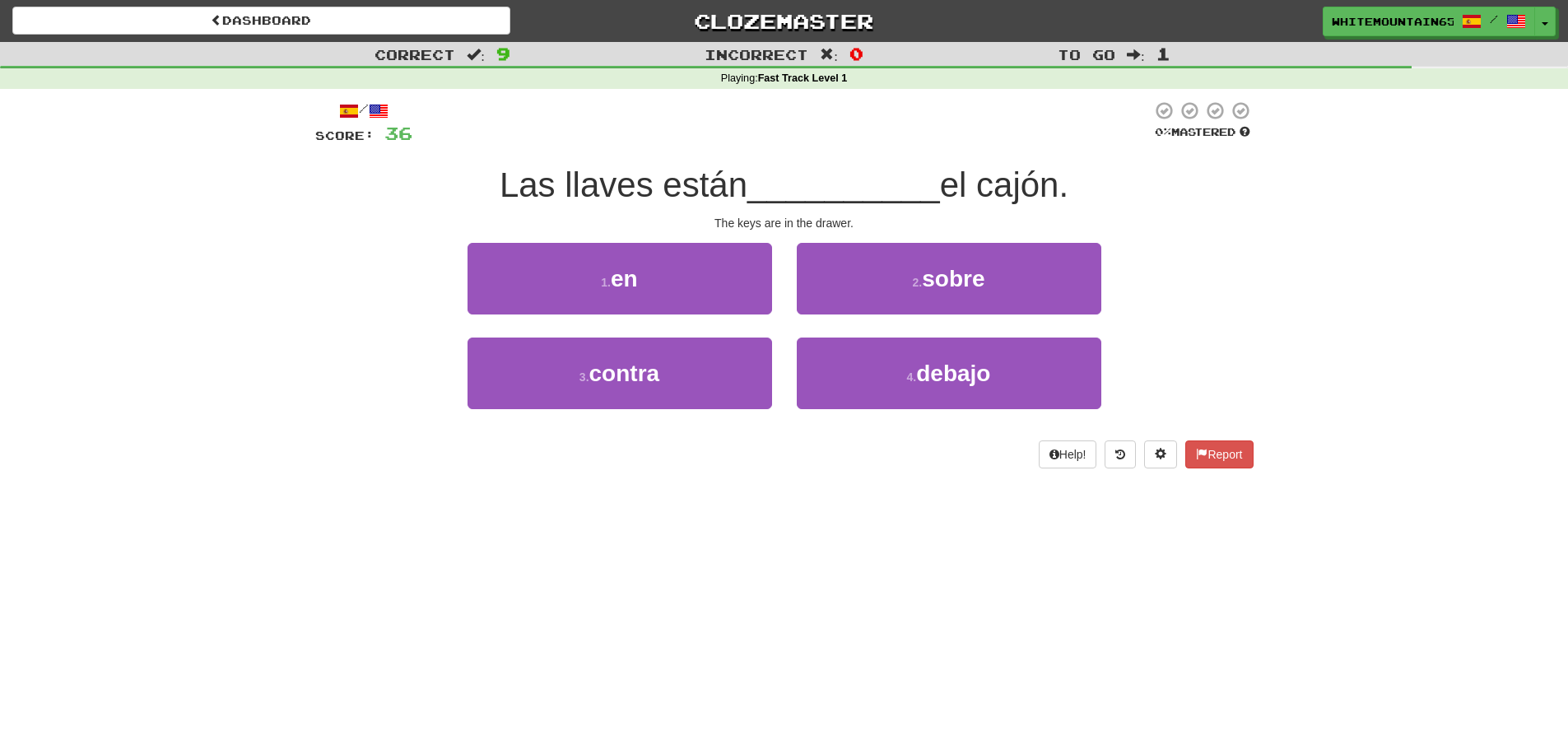
click at [784, 243] on div "2 . sobre" at bounding box center [949, 290] width 330 height 95
click at [1040, 183] on span "el cajón." at bounding box center [1004, 184] width 128 height 38
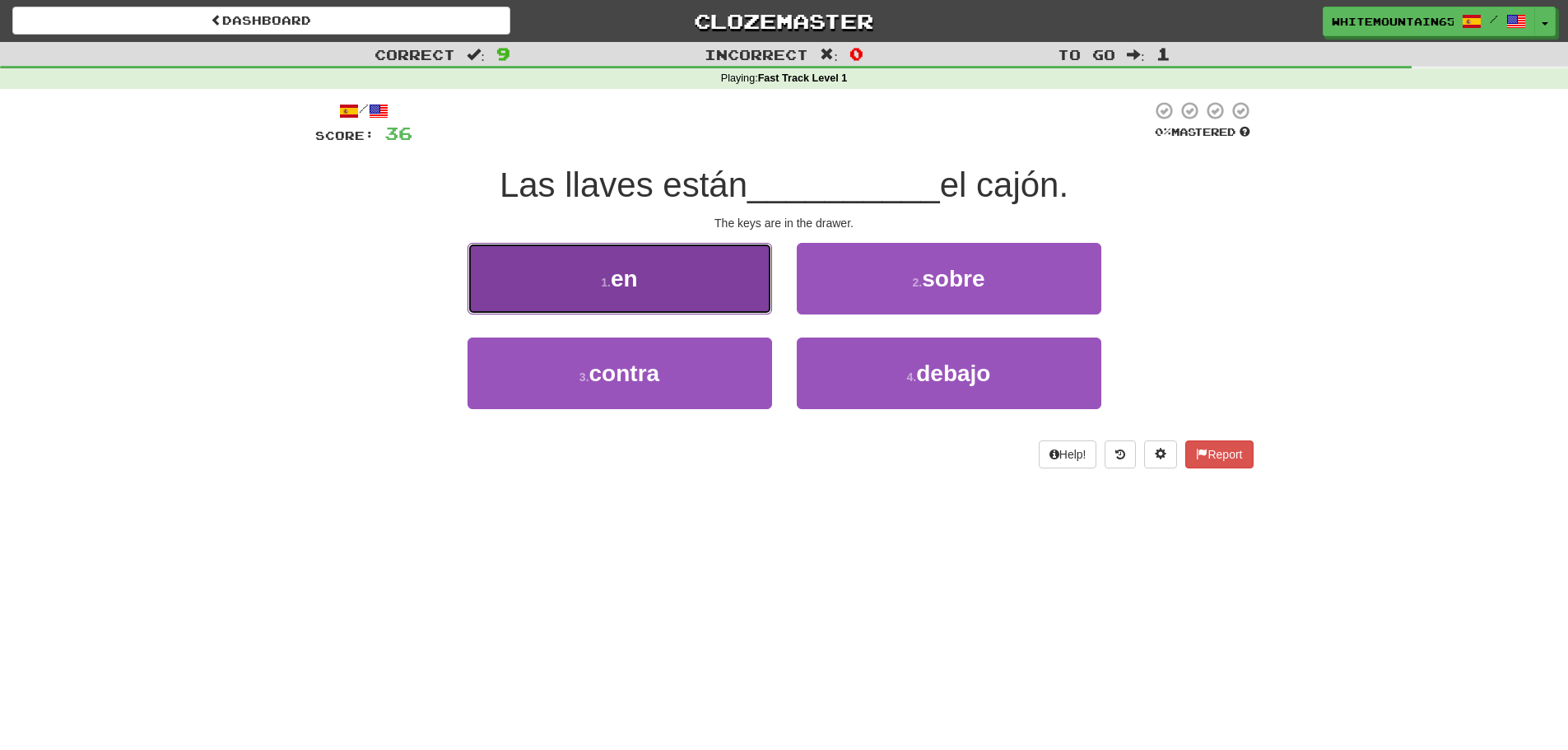
click at [724, 277] on button "1 . en" at bounding box center [620, 278] width 304 height 72
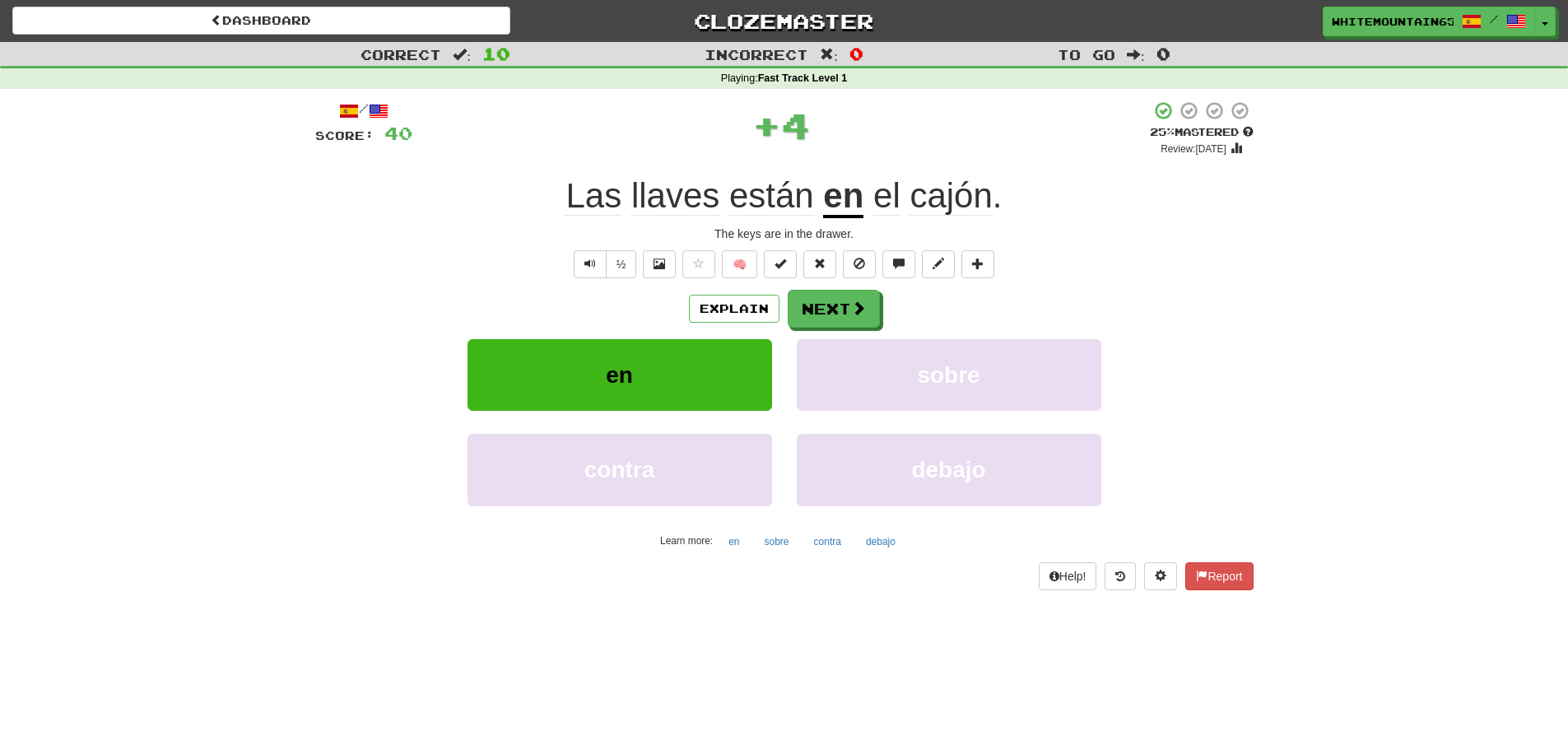
click at [960, 209] on span "cajón" at bounding box center [951, 196] width 82 height 39
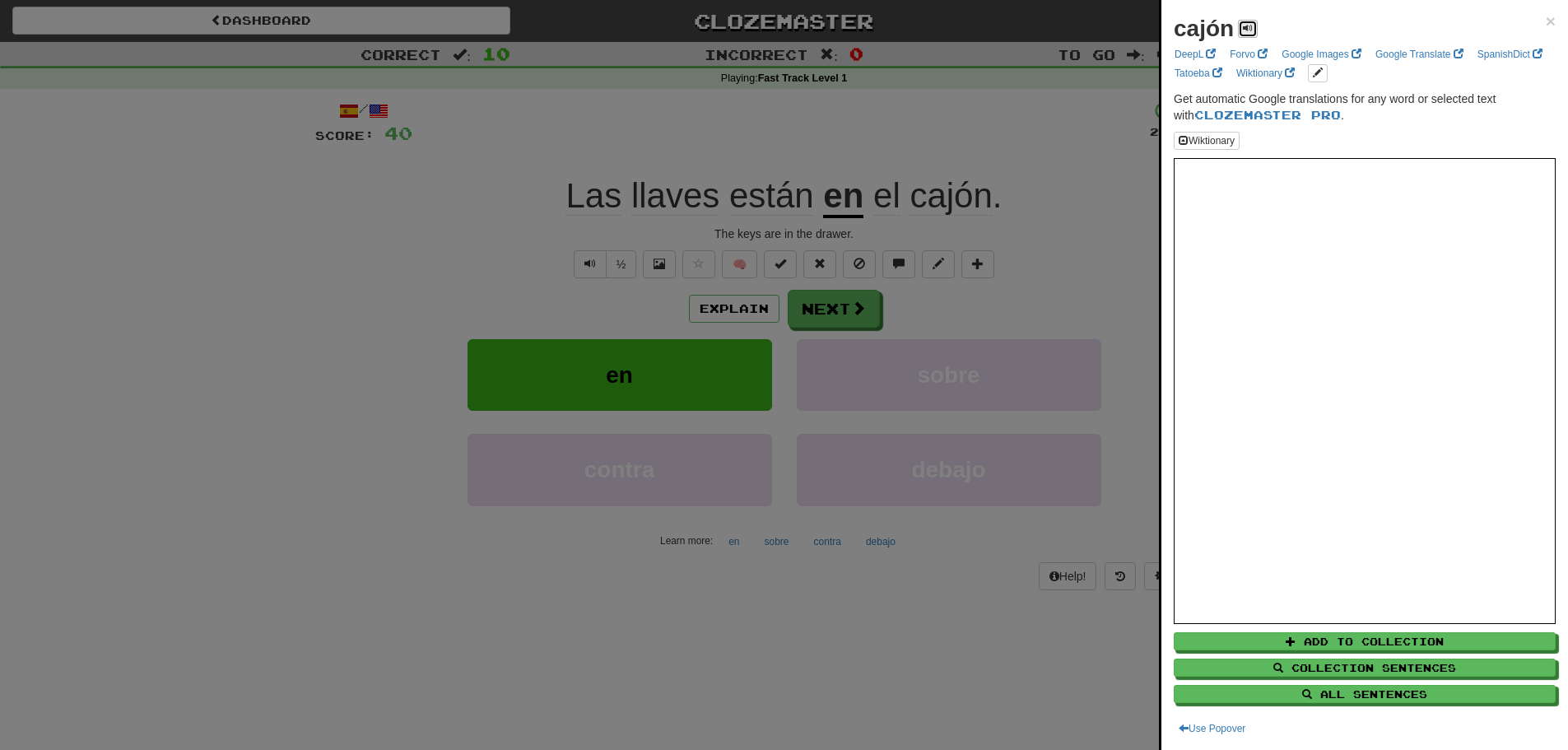
click at [1245, 30] on span at bounding box center [1247, 28] width 10 height 10
click at [1049, 199] on div at bounding box center [784, 375] width 1568 height 750
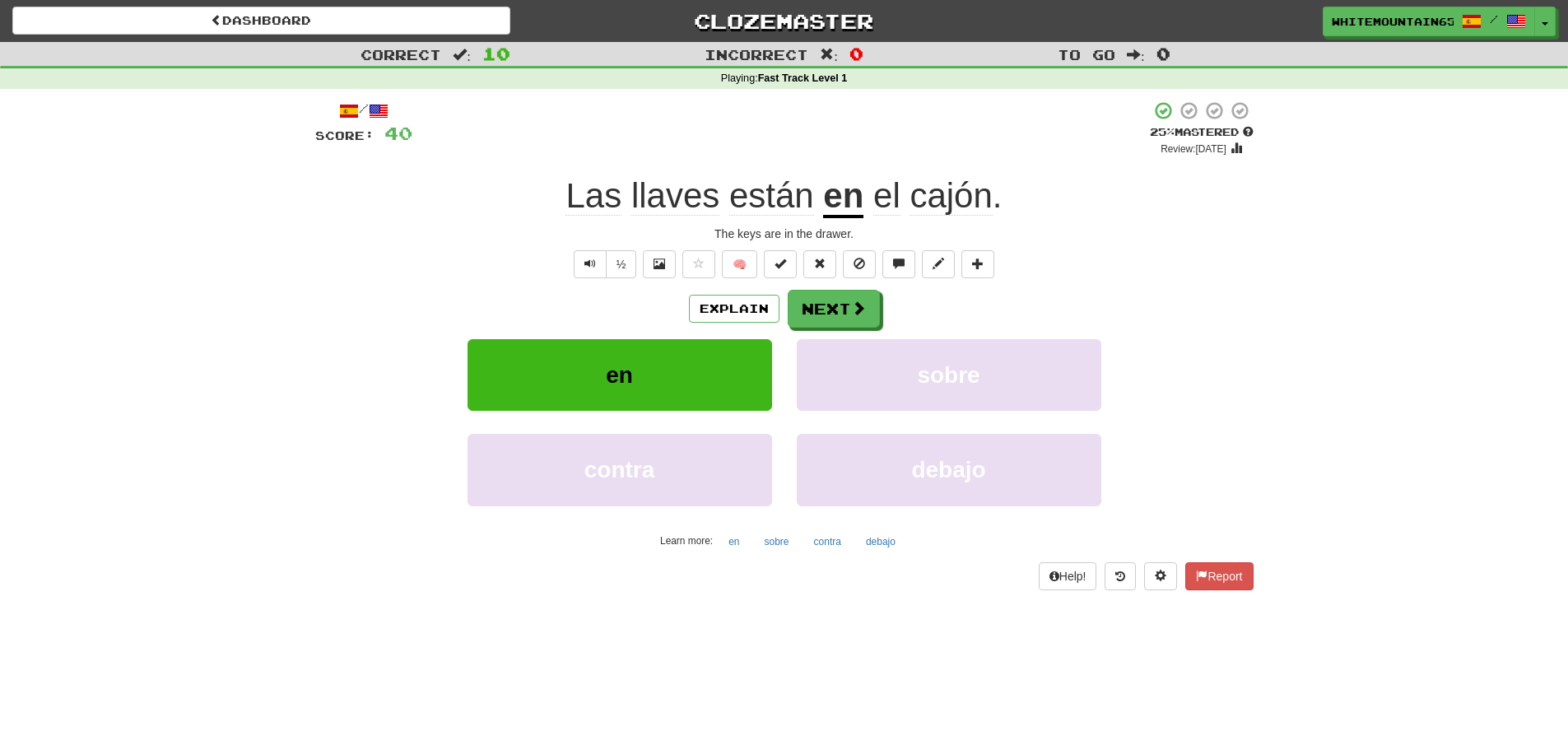
click at [631, 210] on span "Las" at bounding box center [675, 196] width 88 height 39
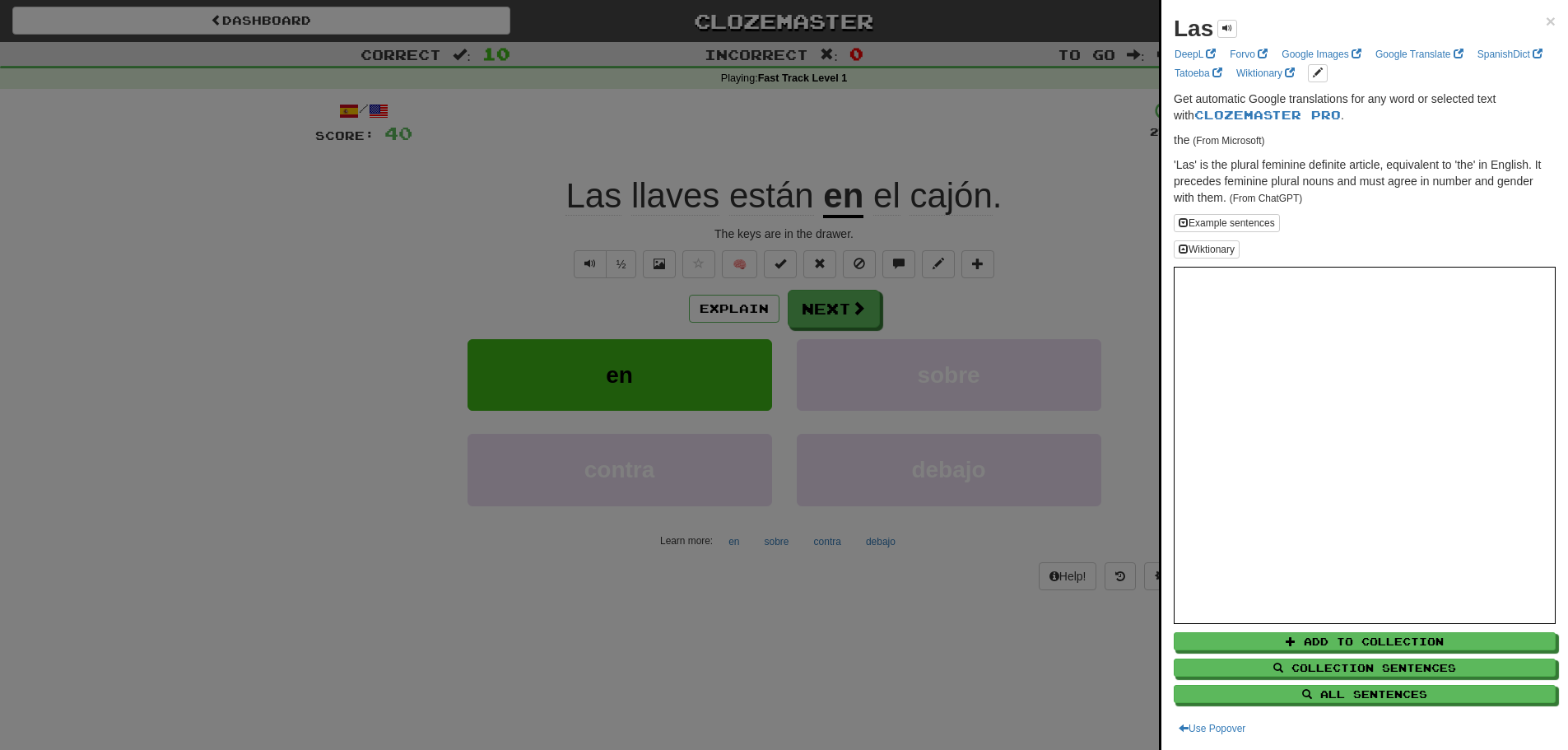
click at [476, 236] on div at bounding box center [784, 375] width 1568 height 750
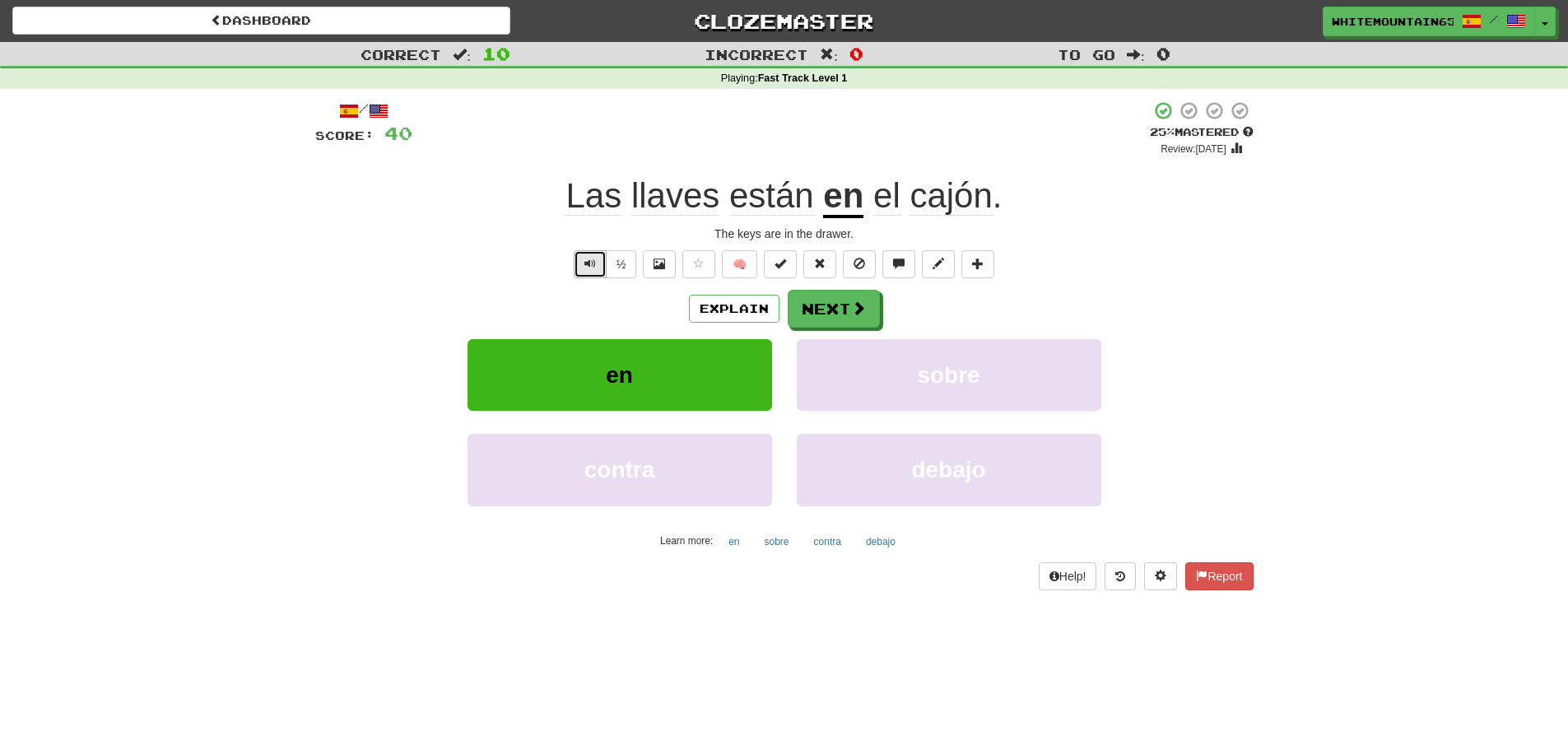
click at [579, 262] on button "Text-to-speech controls" at bounding box center [590, 264] width 33 height 28
click at [835, 311] on button "Next" at bounding box center [835, 310] width 92 height 38
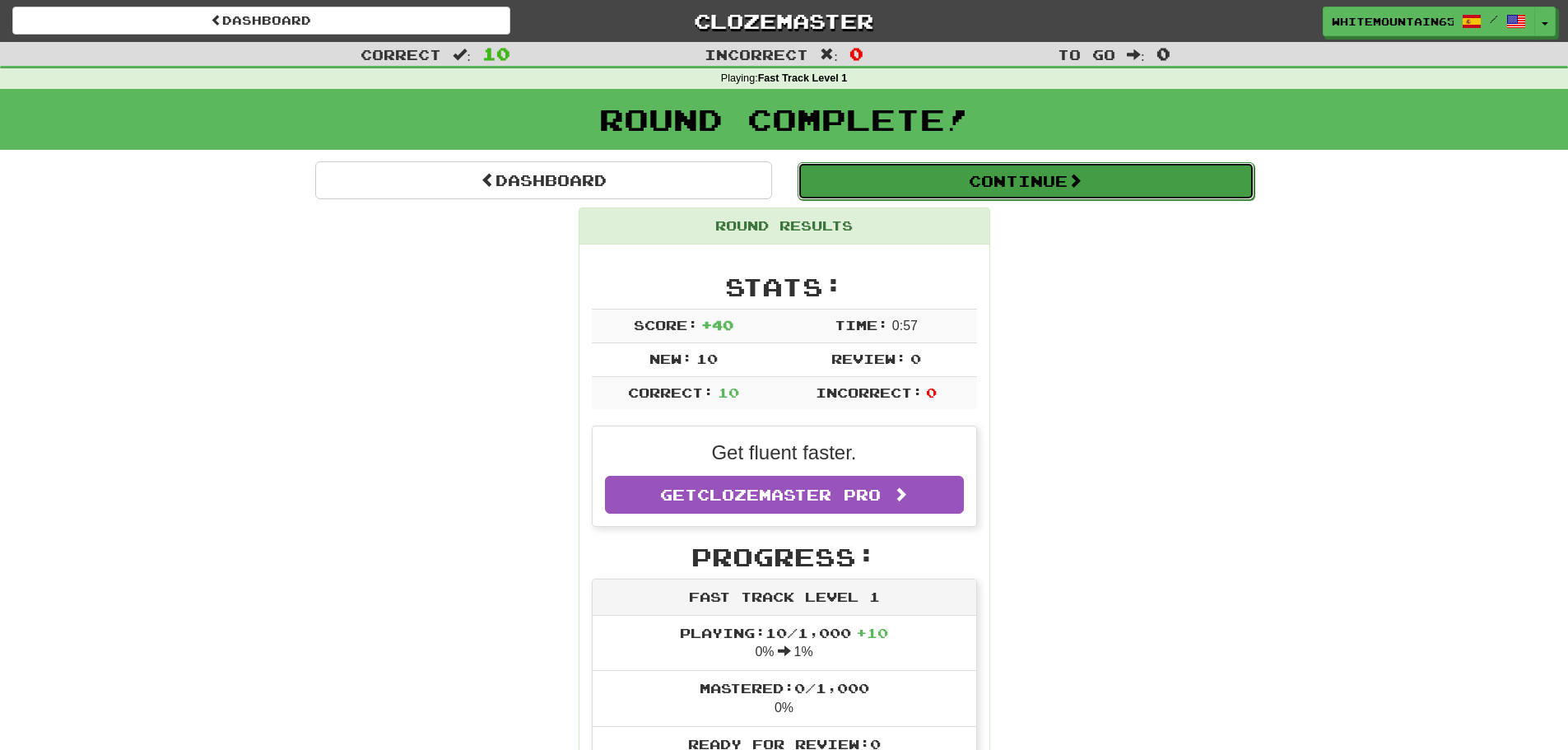
click at [1072, 183] on button "Continue" at bounding box center [1026, 181] width 457 height 38
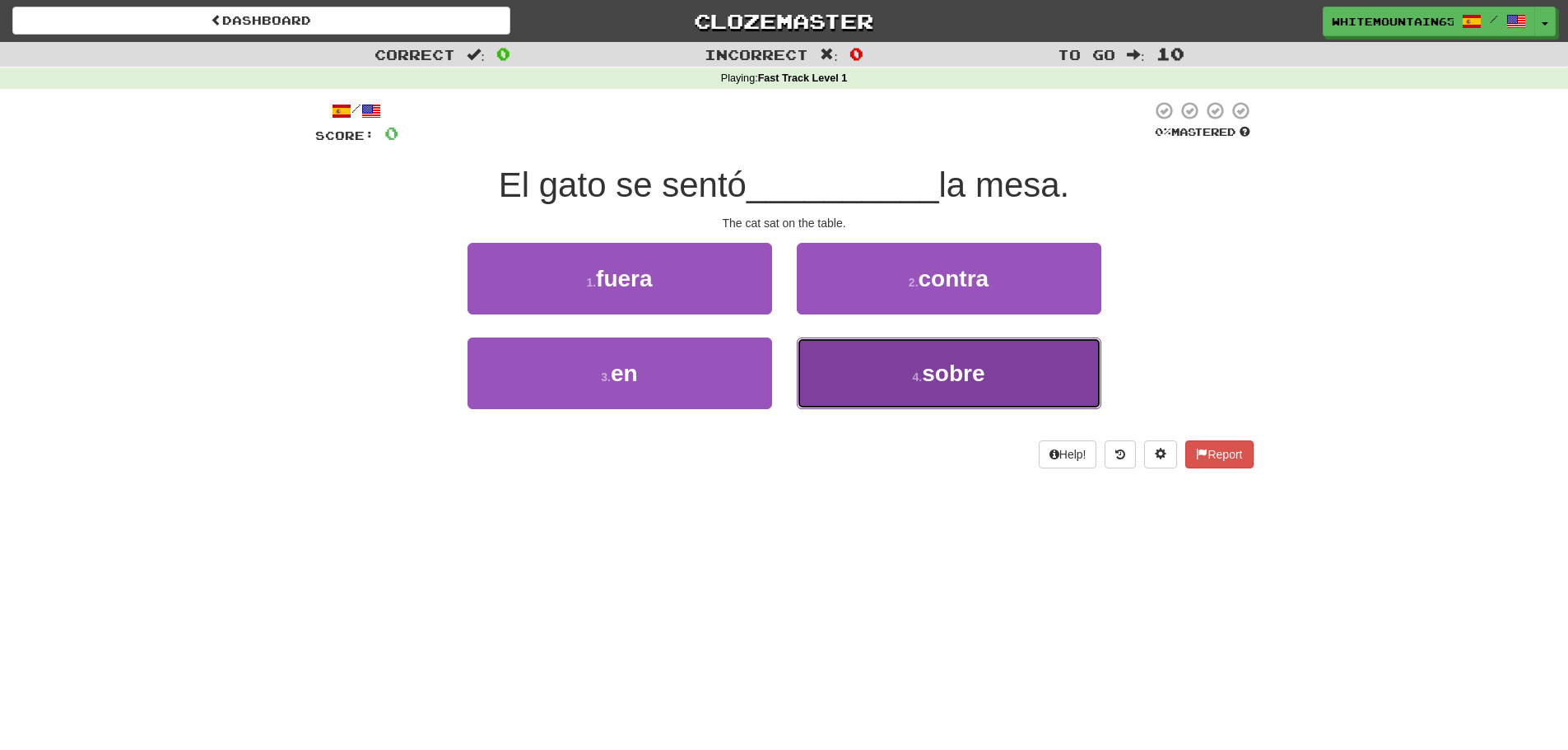
click at [926, 375] on span "sobre" at bounding box center [954, 373] width 63 height 26
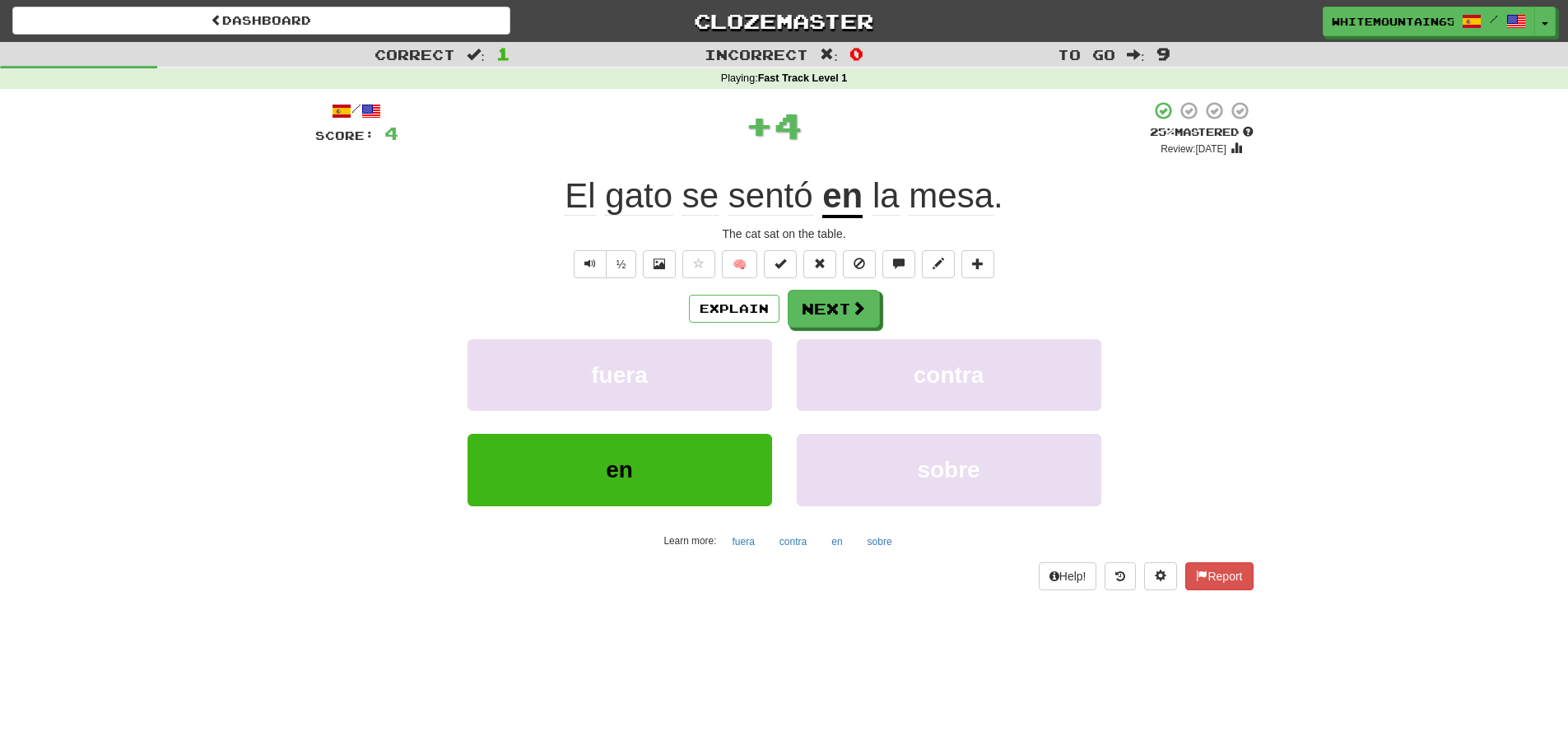
click at [758, 192] on span "sentó" at bounding box center [771, 196] width 85 height 39
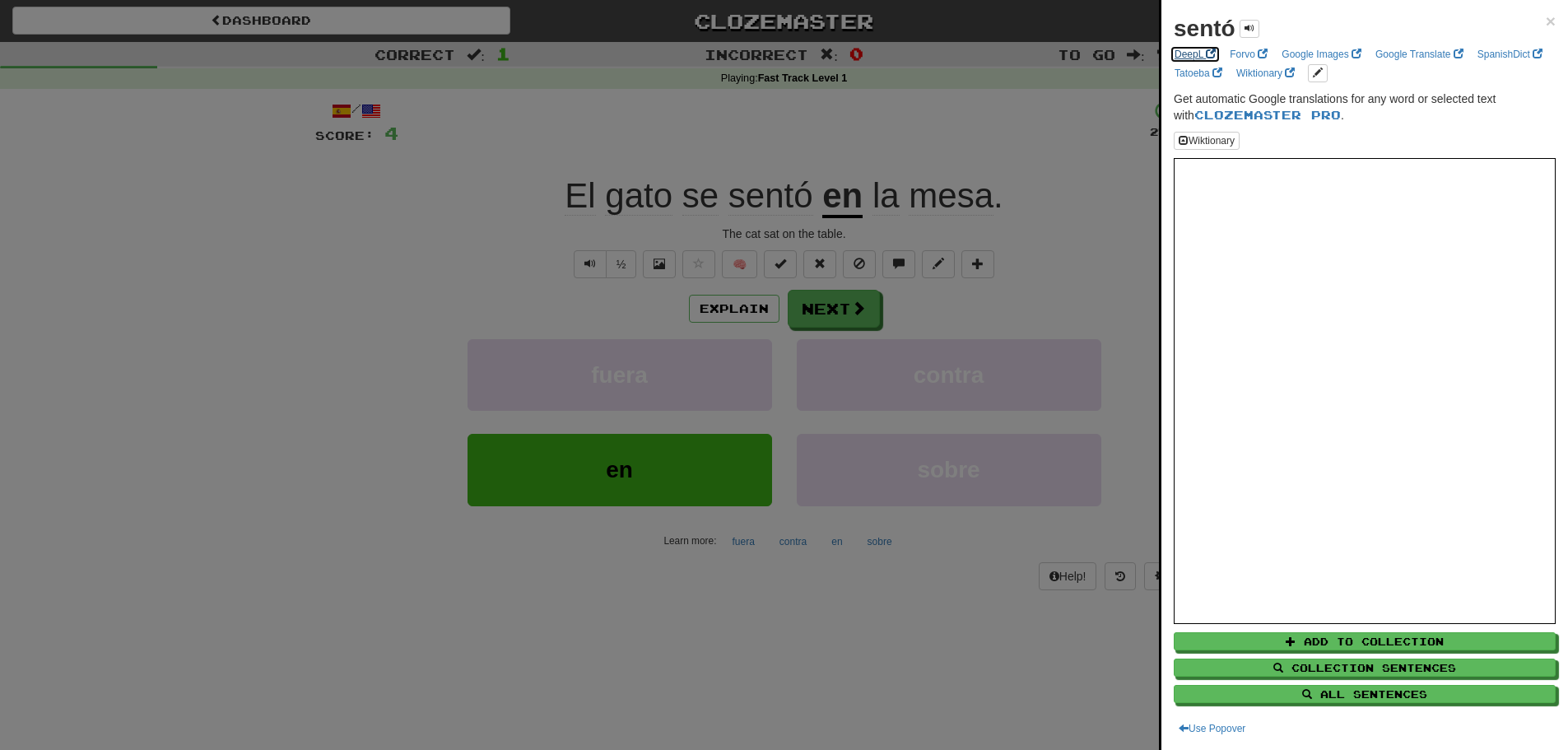
click at [1183, 53] on link "DeepL" at bounding box center [1195, 55] width 51 height 18
click at [1328, 77] on button "edit links" at bounding box center [1318, 73] width 20 height 18
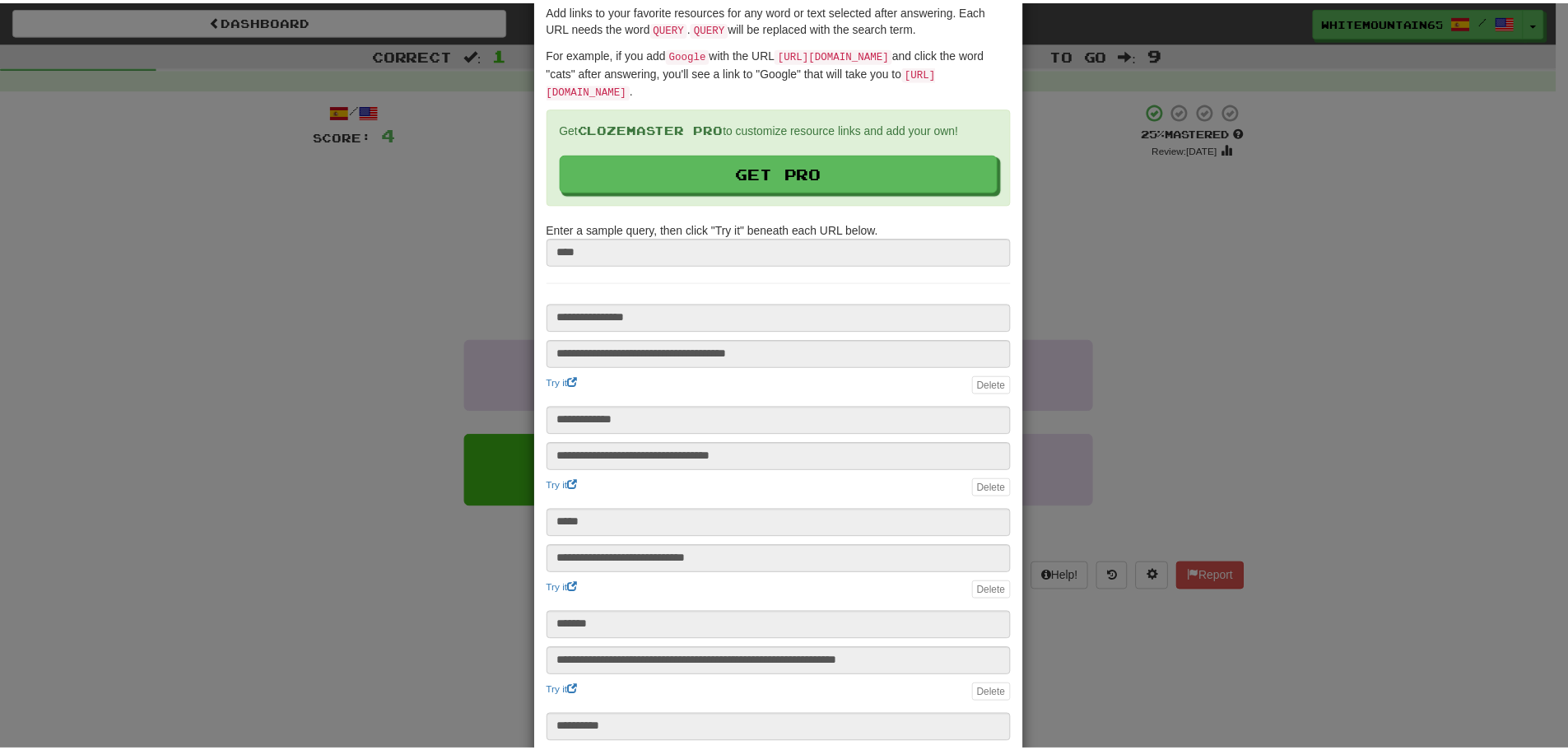
scroll to position [82, 0]
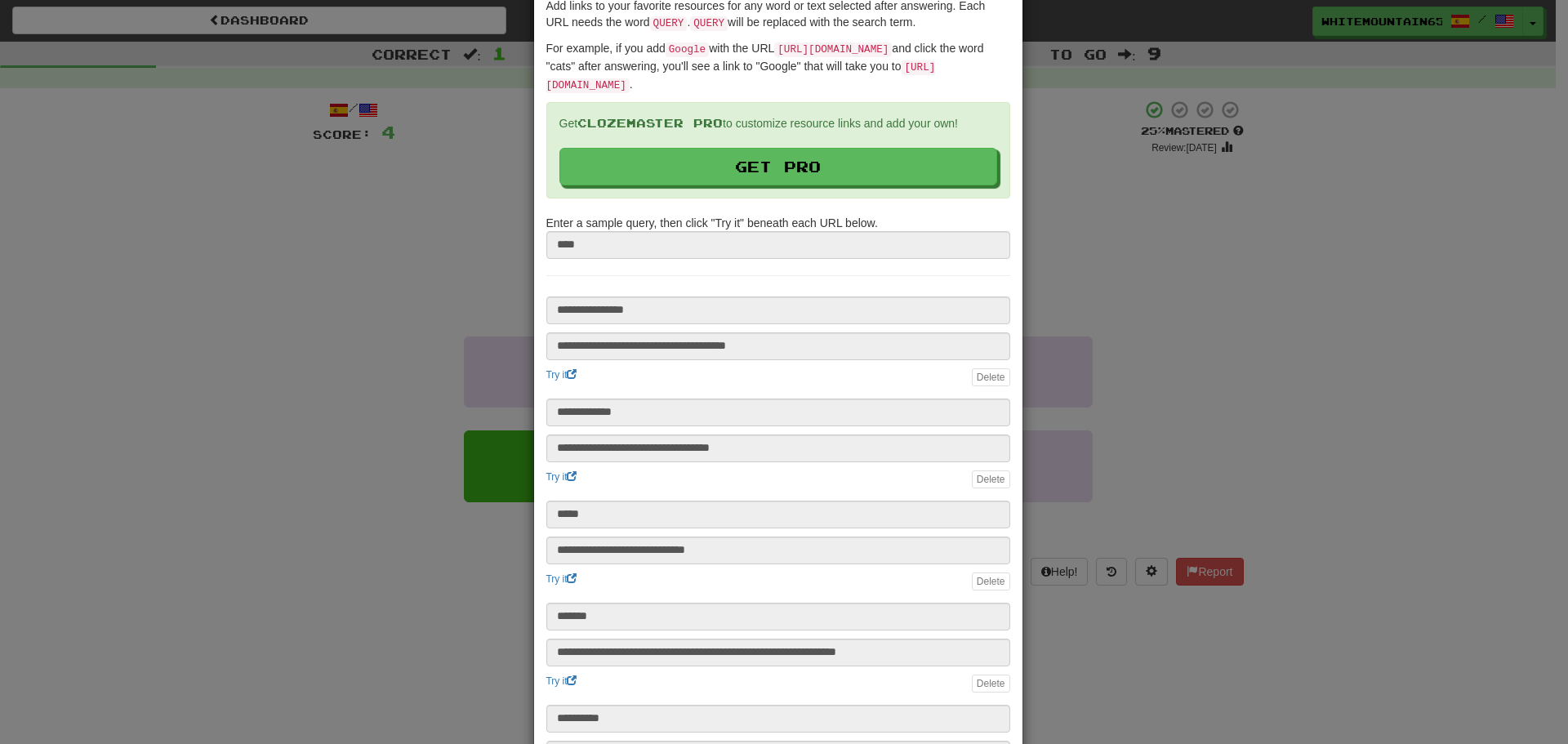
click at [1325, 227] on div "**********" at bounding box center [784, 372] width 1568 height 744
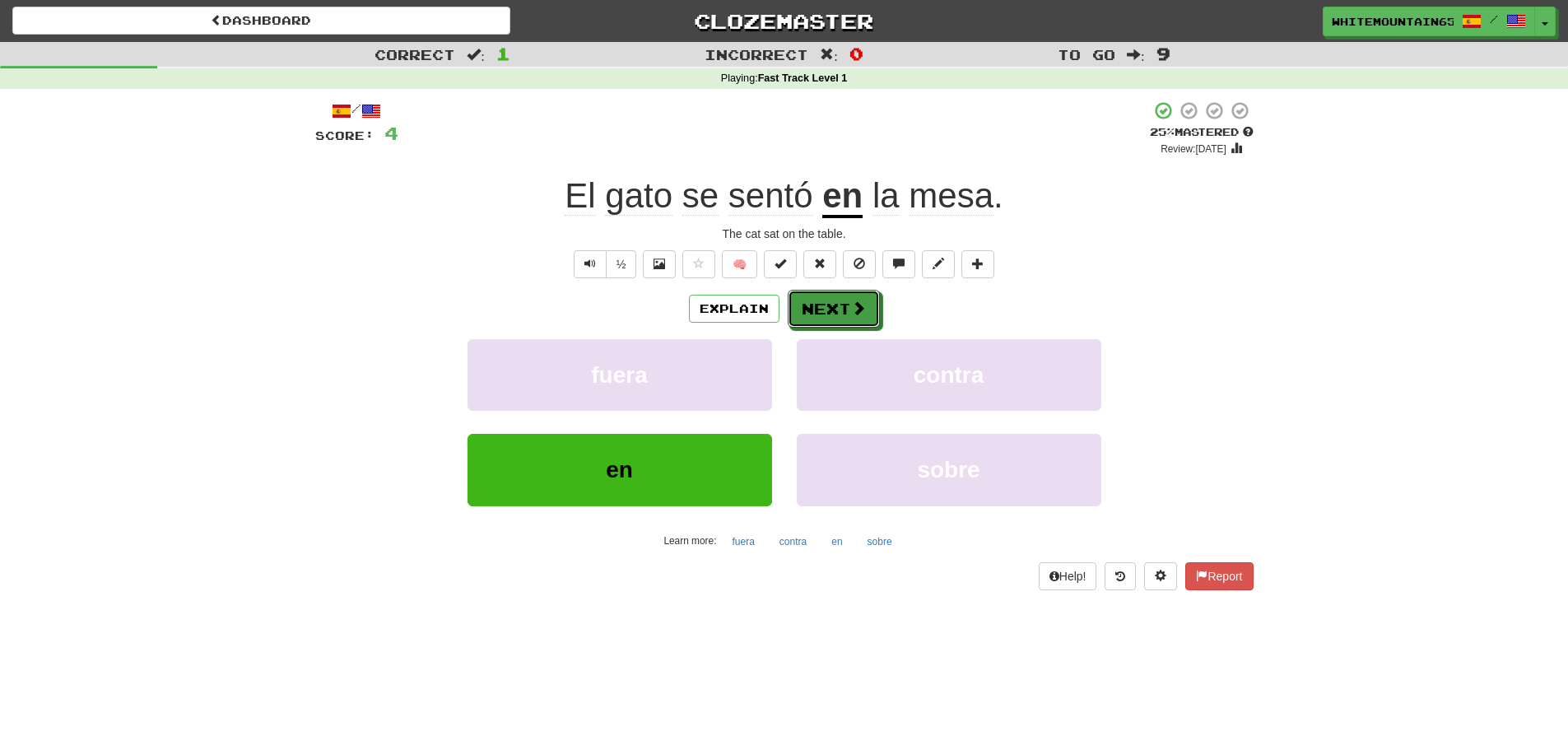
drag, startPoint x: 841, startPoint y: 321, endPoint x: 952, endPoint y: 304, distance: 112.3
click at [955, 305] on div "Explain Next" at bounding box center [784, 309] width 938 height 38
click at [731, 305] on button "Explain" at bounding box center [734, 308] width 90 height 28
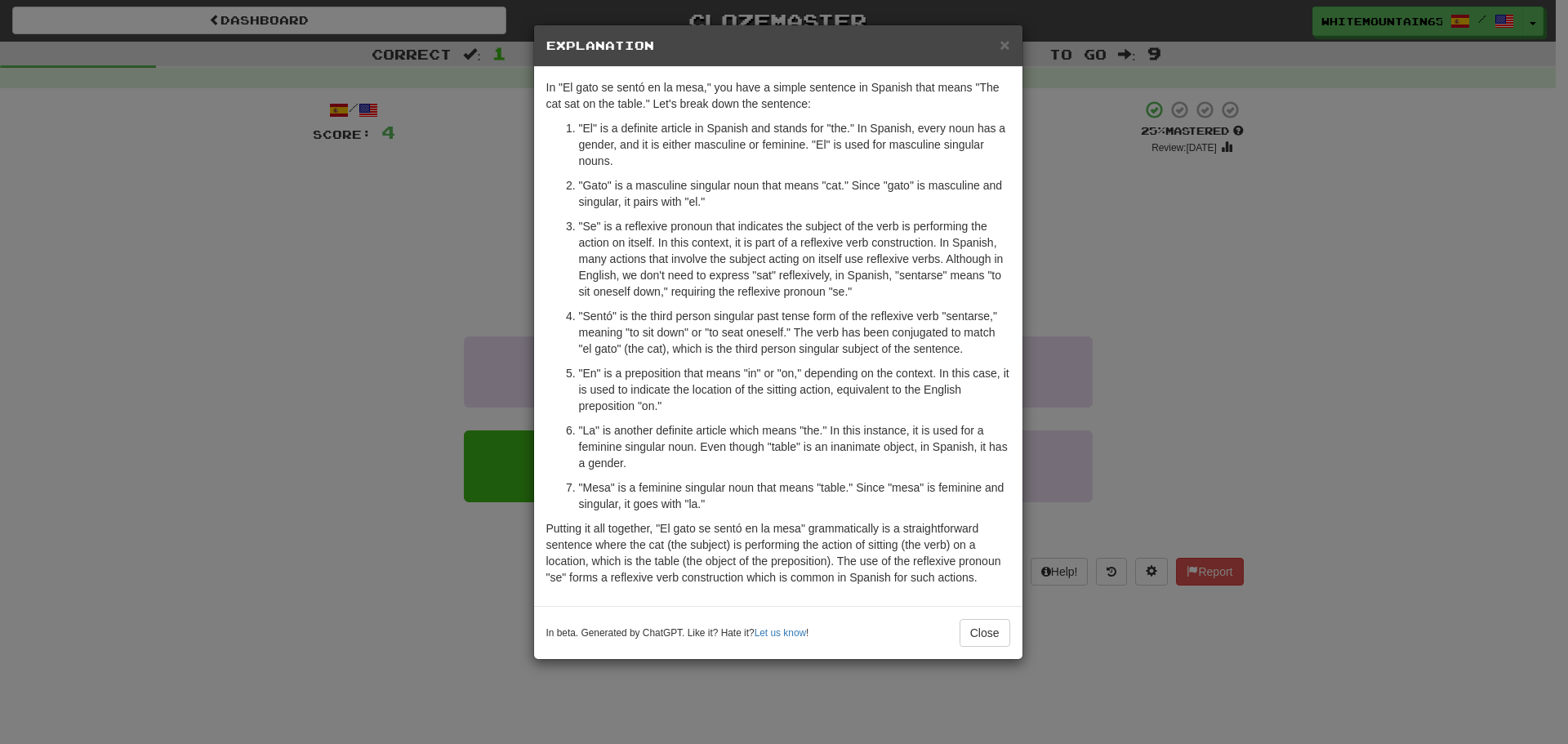
click at [1118, 272] on div "× Explanation In "El gato se sentó en la mesa," you have a simple sentence in S…" at bounding box center [784, 372] width 1568 height 744
